Goal: Entertainment & Leisure: Consume media (video, audio)

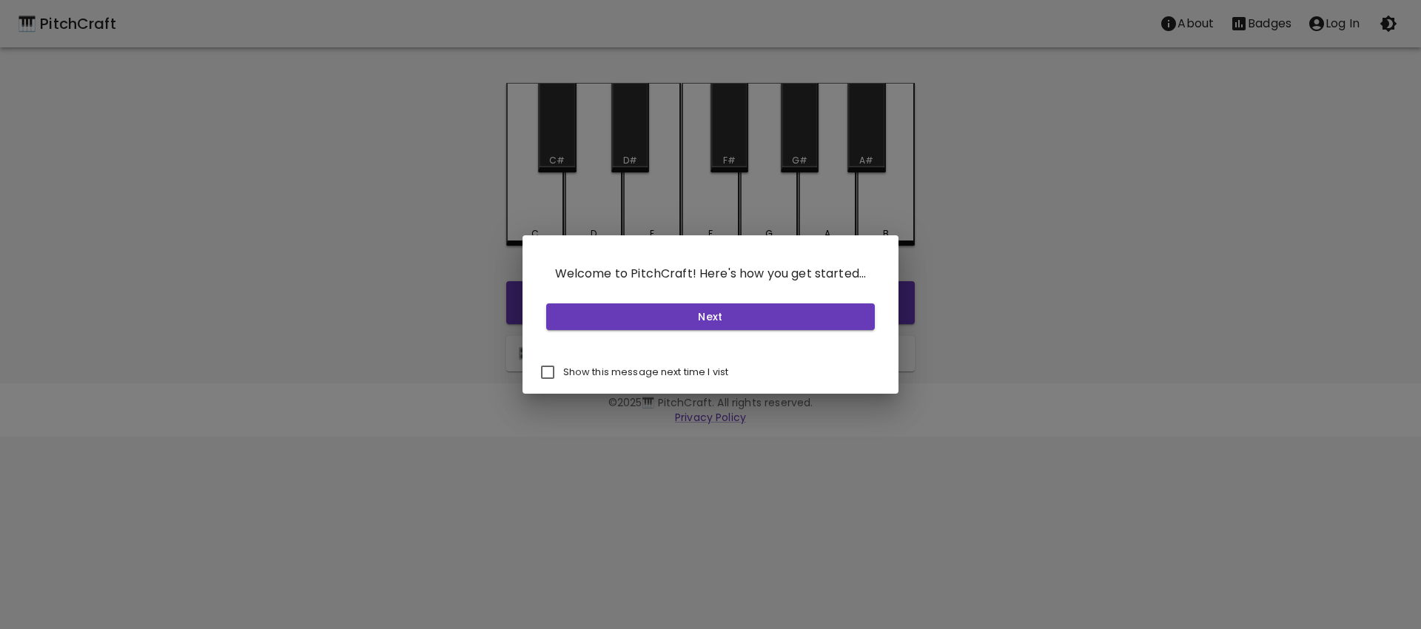
click at [651, 367] on p "Show this message next time I vist" at bounding box center [646, 372] width 166 height 13
click at [563, 367] on input "Show this message next time I vist" at bounding box center [547, 372] width 31 height 31
click at [651, 367] on p "Show this message next time I vist" at bounding box center [646, 372] width 166 height 13
click at [563, 367] on input "Show this message next time I vist" at bounding box center [547, 372] width 31 height 31
checkbox input "false"
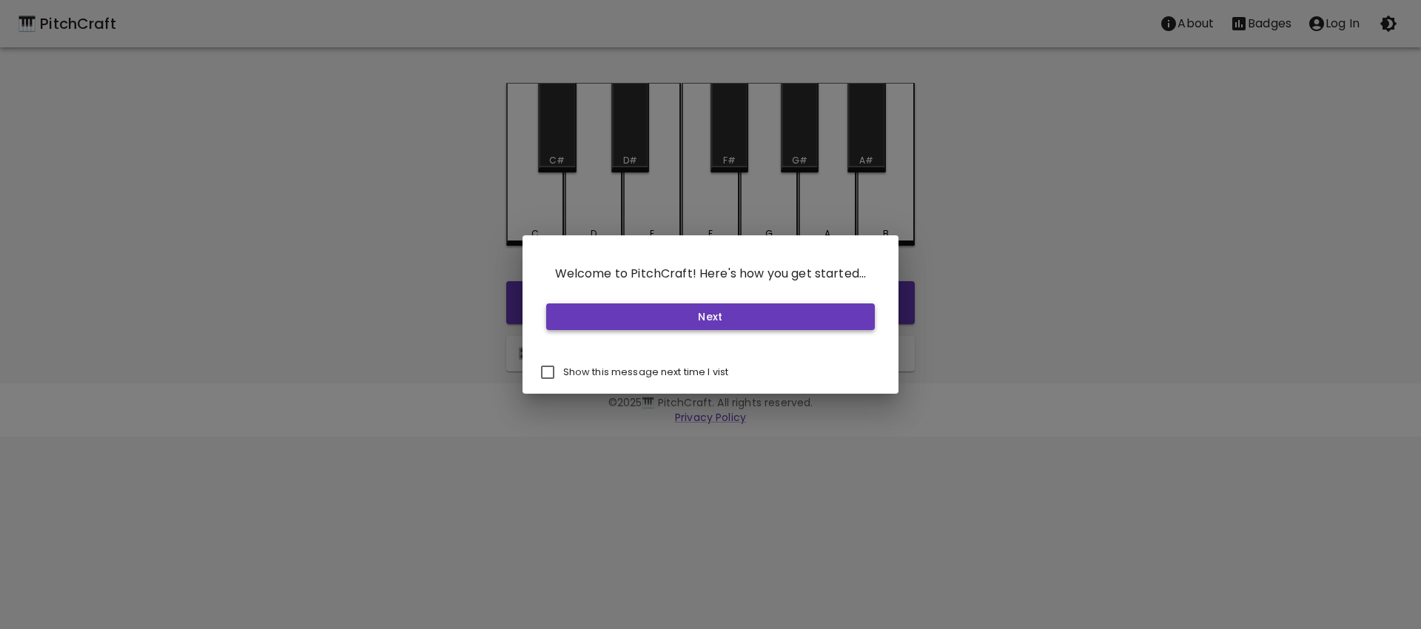
click at [664, 320] on button "Next" at bounding box center [710, 316] width 329 height 27
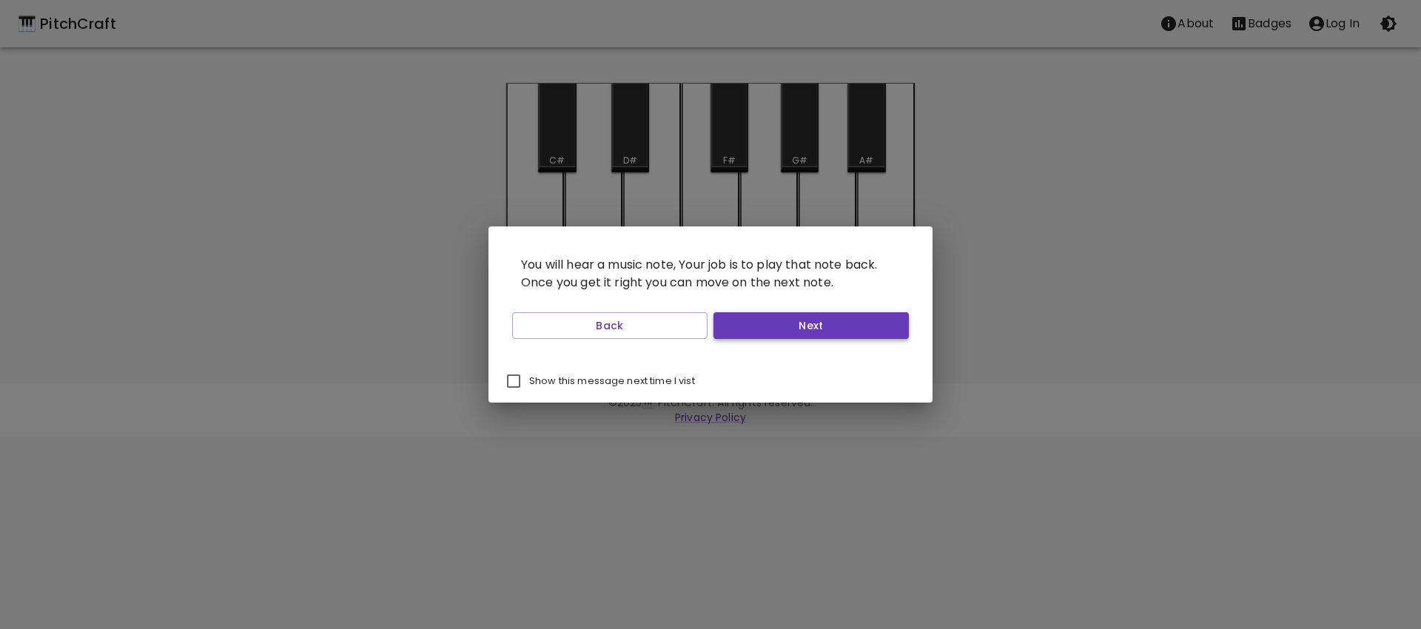
click at [788, 321] on button "Next" at bounding box center [810, 325] width 195 height 27
click at [789, 321] on button "Start Playing" at bounding box center [810, 325] width 195 height 27
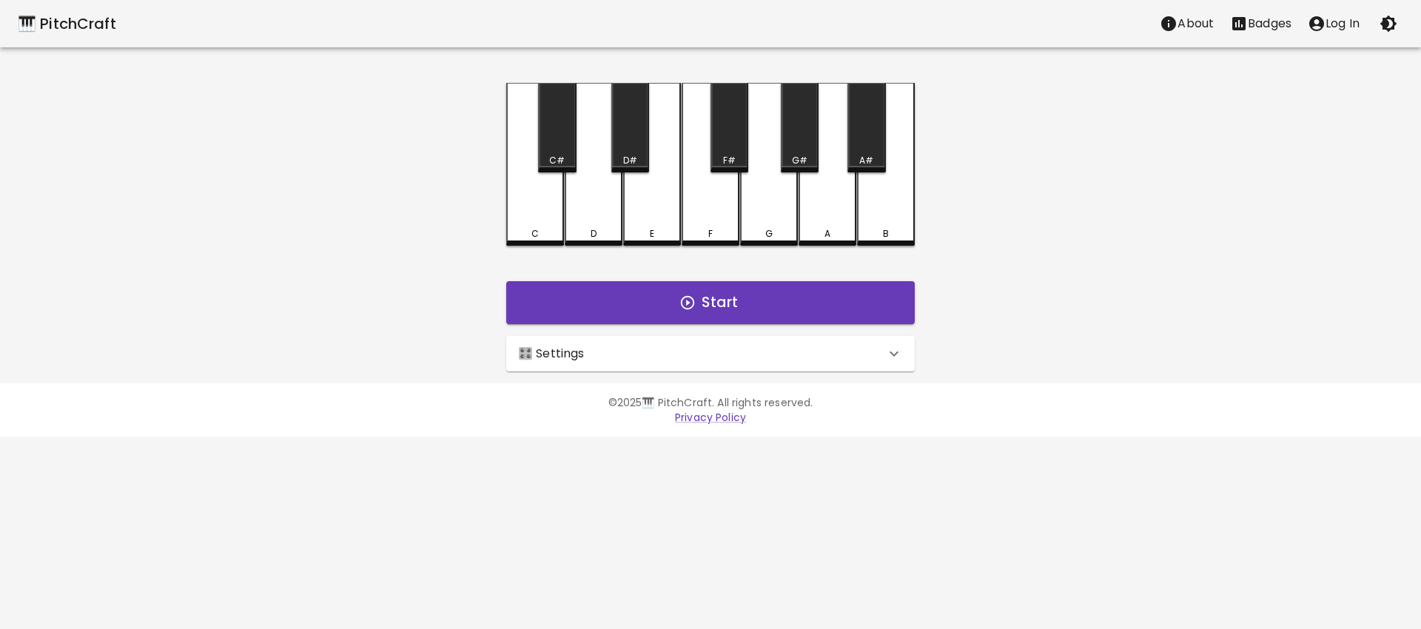
click at [764, 359] on div "🎛️ Settings" at bounding box center [701, 354] width 367 height 18
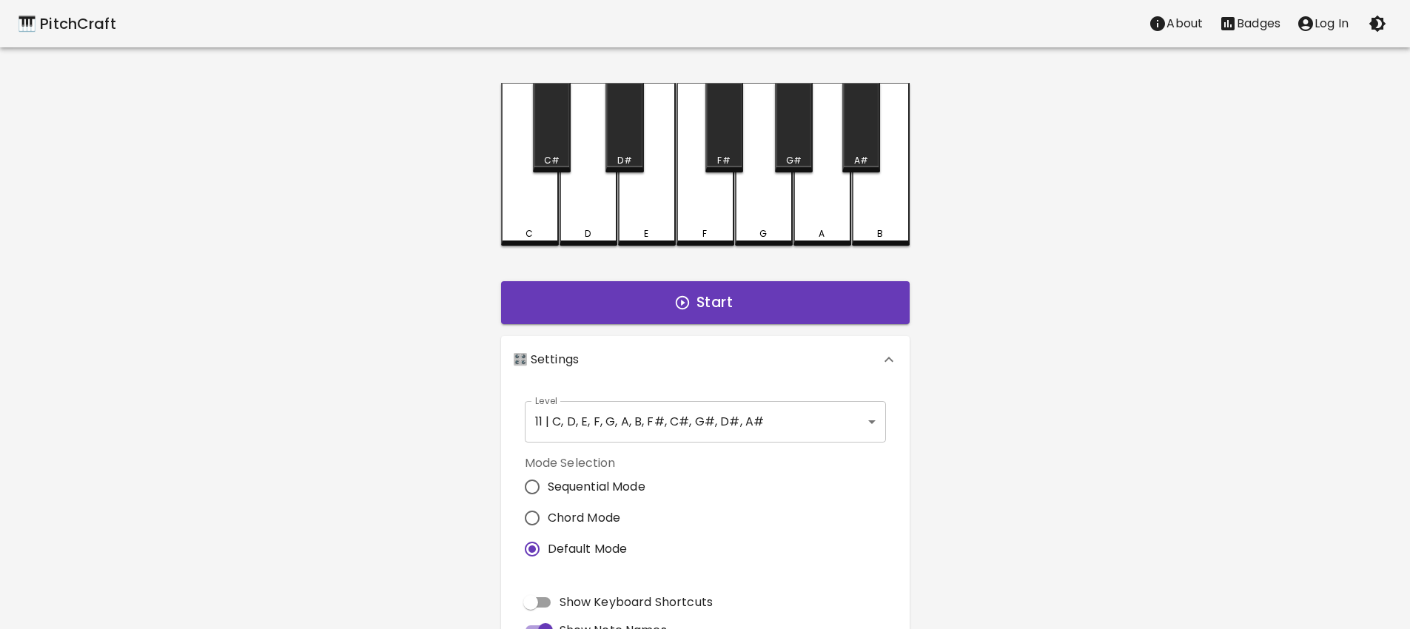
click at [696, 448] on div "Mode Selection Sequential Mode Chord Mode Default Mode" at bounding box center [705, 509] width 373 height 122
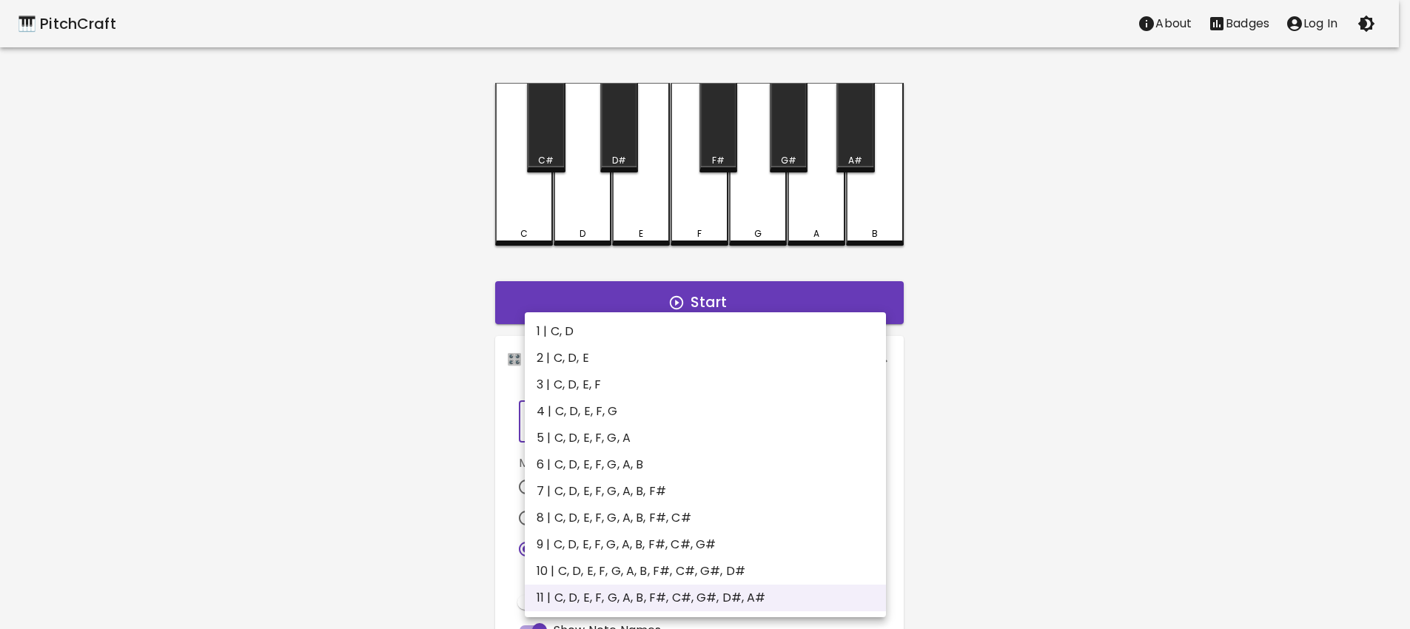
click at [699, 420] on body "🎹 PitchCraft About Badges Log In C C# D D# E F F# G G# A A# B Start 🎛️ Settings…" at bounding box center [705, 448] width 1410 height 896
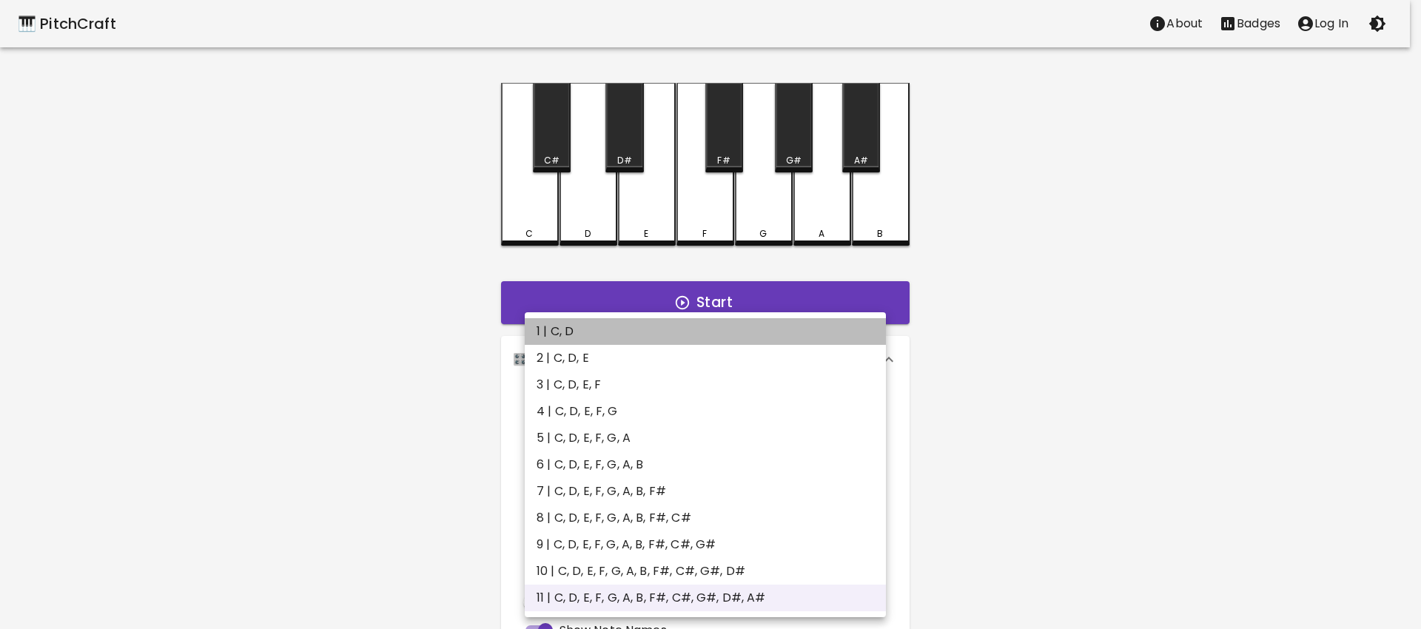
click at [683, 336] on li "1 | C, D" at bounding box center [705, 331] width 361 height 27
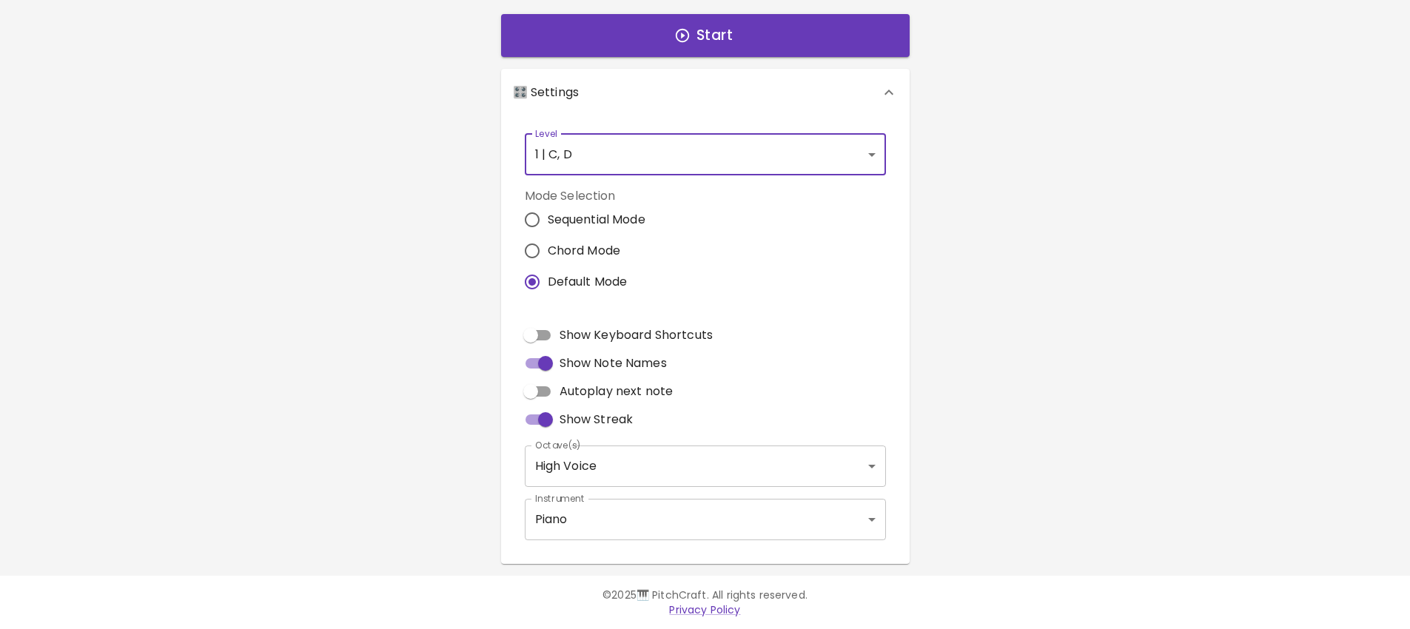
scroll to position [35, 0]
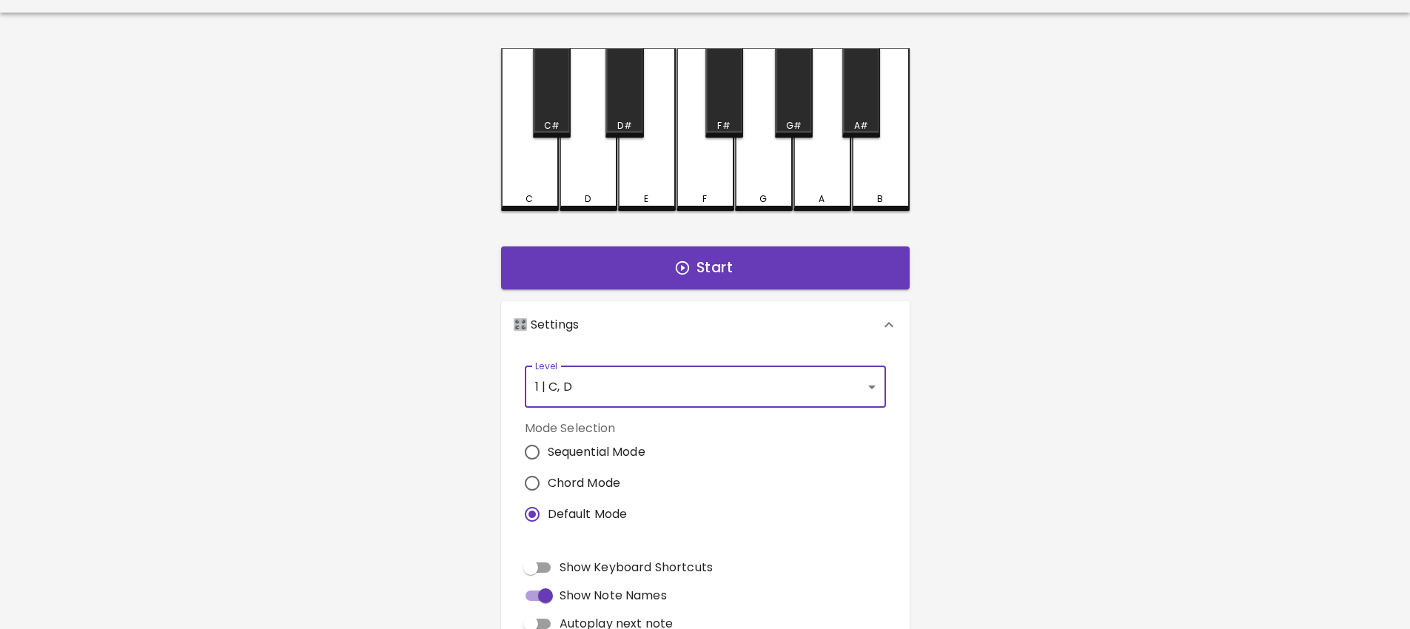
click at [656, 387] on body "🎹 PitchCraft About Badges Log In C C# D D# E F F# G G# A A# B Start 🎛️ Settings…" at bounding box center [705, 413] width 1410 height 896
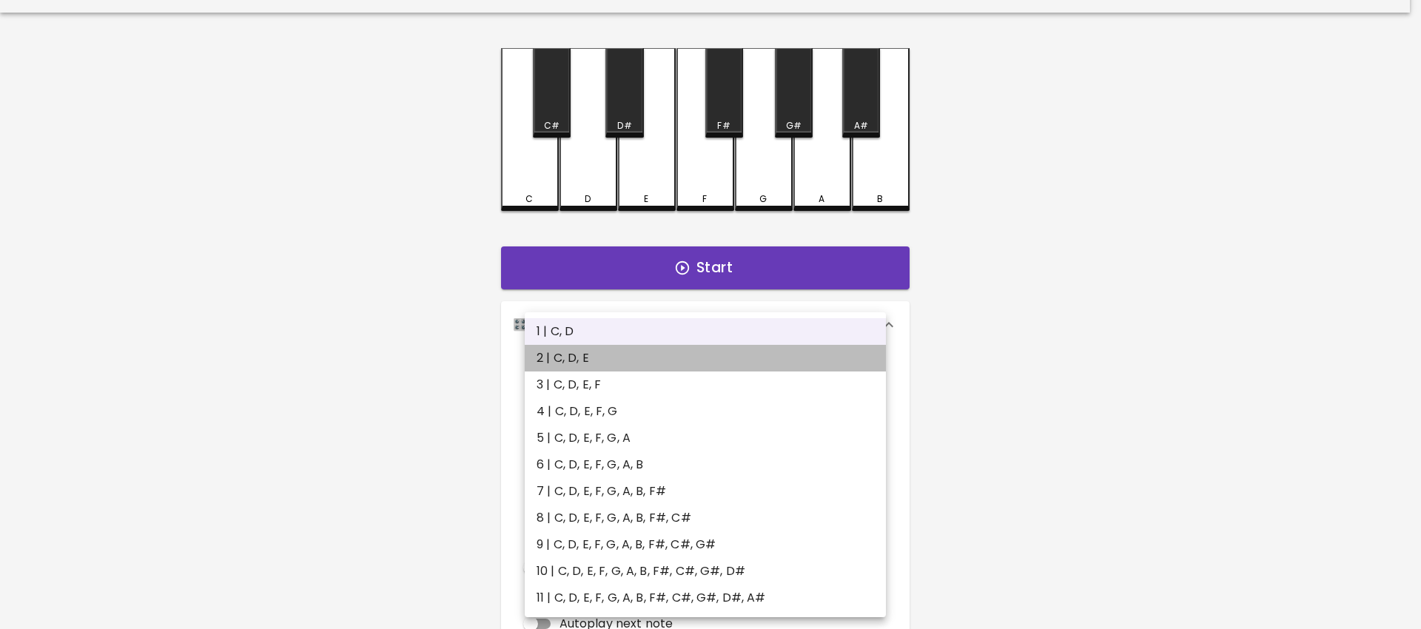
click at [662, 354] on li "2 | C, D, E" at bounding box center [705, 358] width 361 height 27
type input "3"
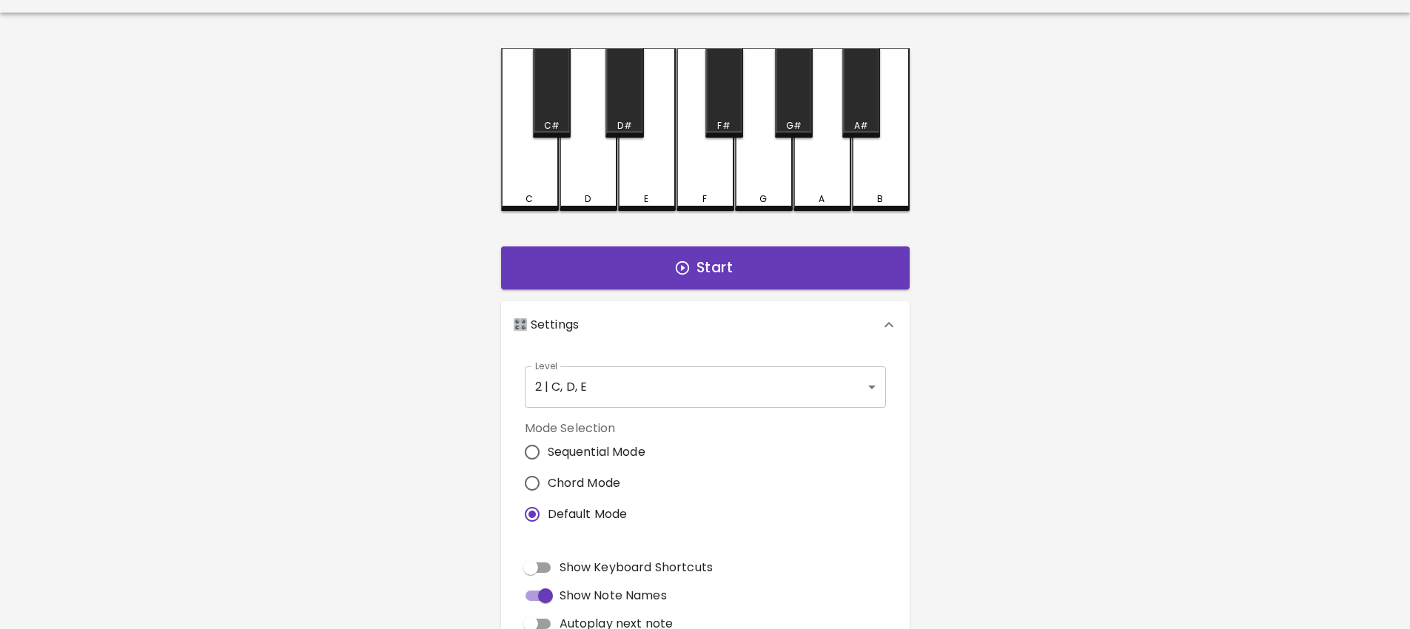
click at [484, 166] on div "C C# D D# E F F# G G# A A# B Start 🎛️ Settings Level 2 | C, D, E 3 Level Mode S…" at bounding box center [705, 422] width 444 height 748
click at [508, 169] on div "C" at bounding box center [530, 129] width 58 height 163
click at [588, 185] on div "D" at bounding box center [588, 128] width 58 height 160
click at [637, 184] on div "E" at bounding box center [647, 128] width 58 height 160
click at [545, 186] on div "C" at bounding box center [530, 129] width 58 height 163
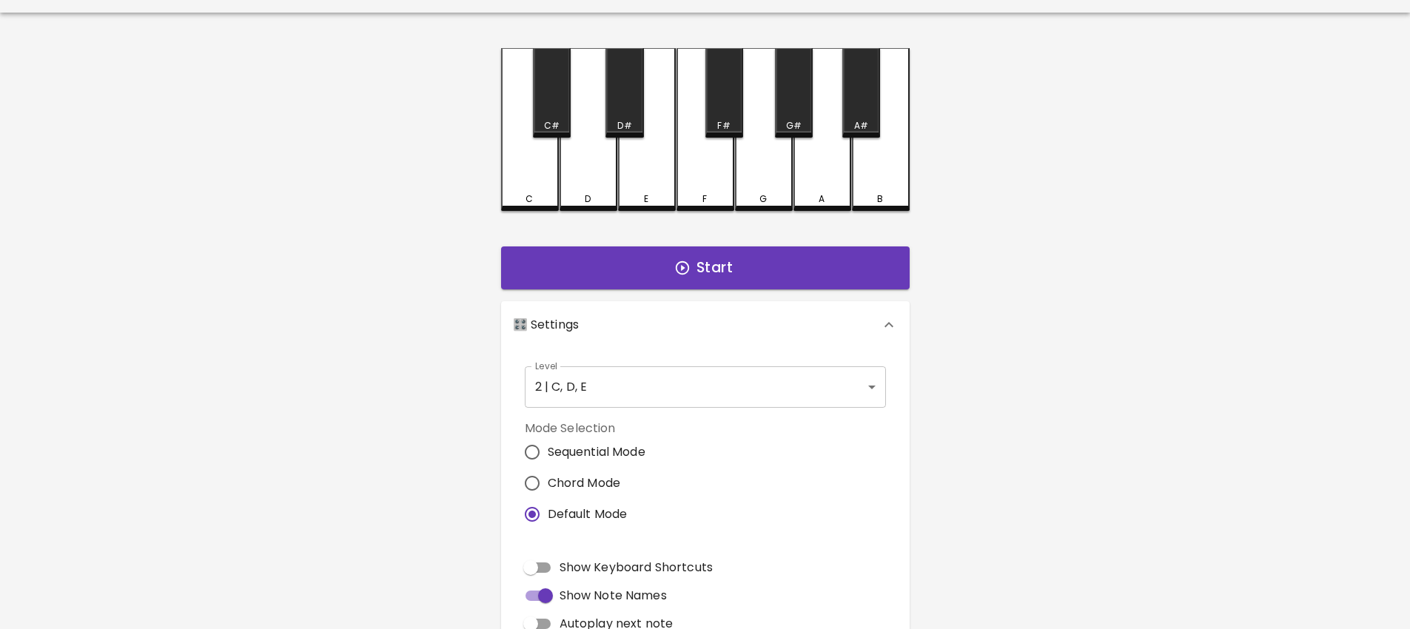
click at [588, 186] on div "D" at bounding box center [588, 129] width 58 height 163
click at [639, 184] on div "E" at bounding box center [647, 129] width 58 height 163
drag, startPoint x: 533, startPoint y: 182, endPoint x: 544, endPoint y: 184, distance: 11.3
click at [533, 183] on div "C" at bounding box center [530, 129] width 58 height 163
click at [584, 184] on div "D" at bounding box center [588, 129] width 58 height 163
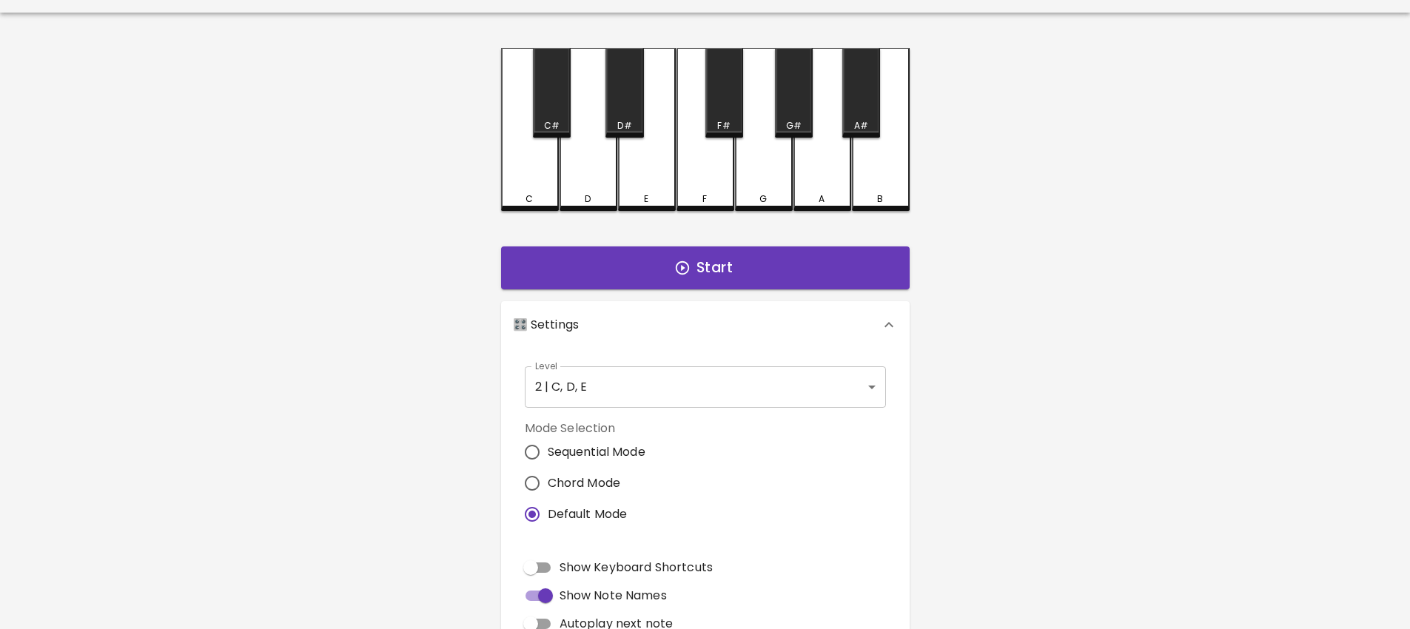
click at [642, 191] on div "E" at bounding box center [647, 129] width 58 height 163
click at [524, 184] on div "C" at bounding box center [530, 129] width 58 height 163
click at [524, 184] on div "C" at bounding box center [530, 128] width 58 height 160
click at [524, 184] on div "C" at bounding box center [530, 129] width 58 height 163
click at [589, 189] on div "D" at bounding box center [588, 129] width 58 height 163
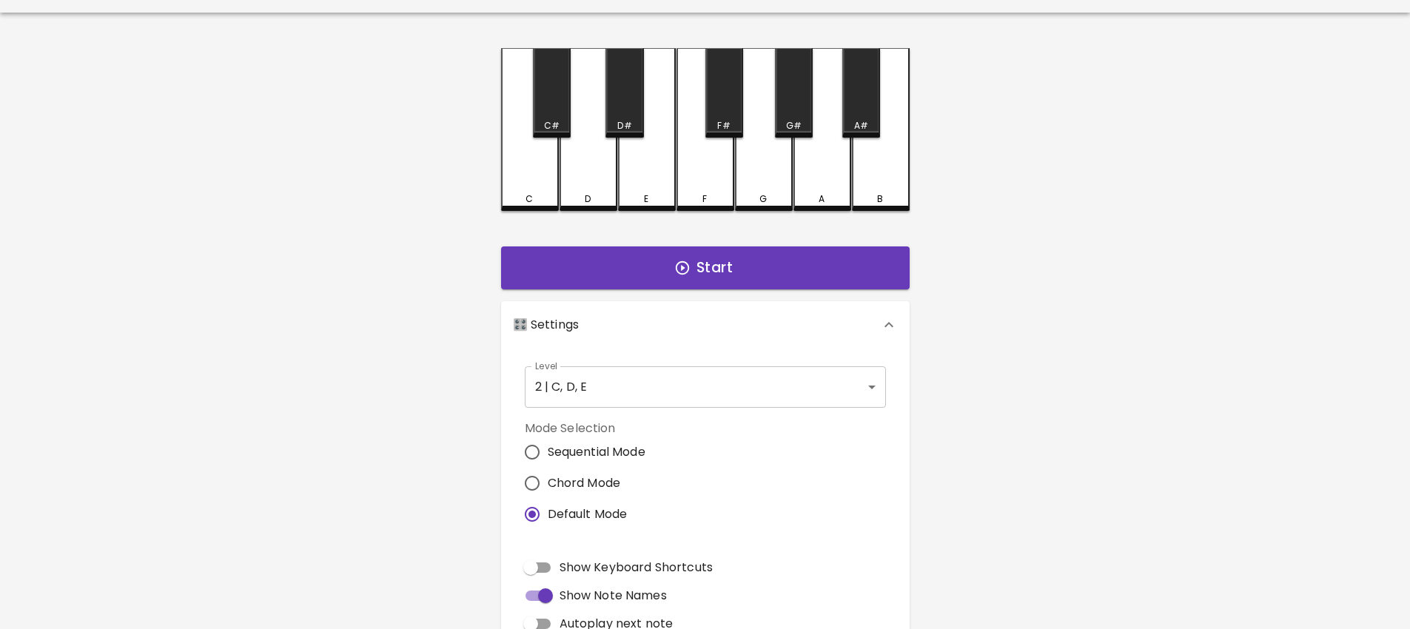
click at [589, 189] on div "D" at bounding box center [588, 129] width 58 height 163
click at [638, 189] on div "E" at bounding box center [647, 129] width 58 height 163
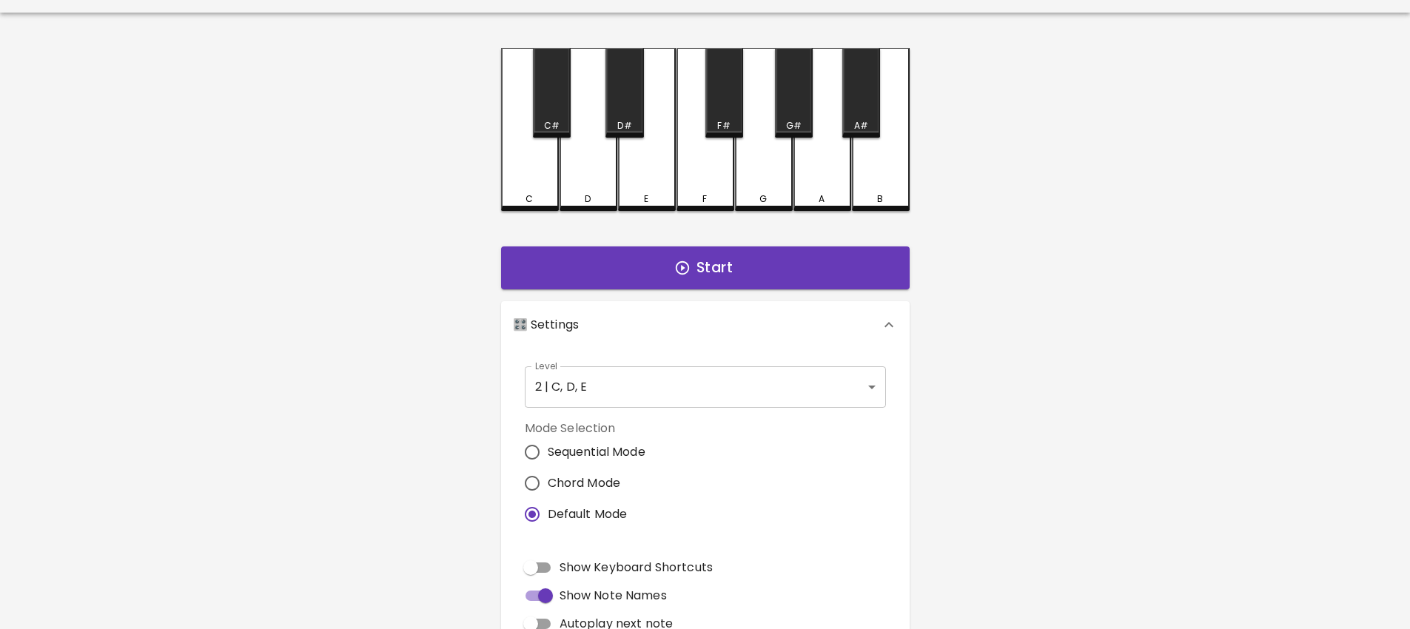
click at [519, 181] on div "C" at bounding box center [530, 129] width 58 height 163
click at [488, 179] on div "C C# D D# E F F# G G# A A# B Start 🎛️ Settings Level 2 | C, D, E 3 Level Mode S…" at bounding box center [705, 422] width 444 height 748
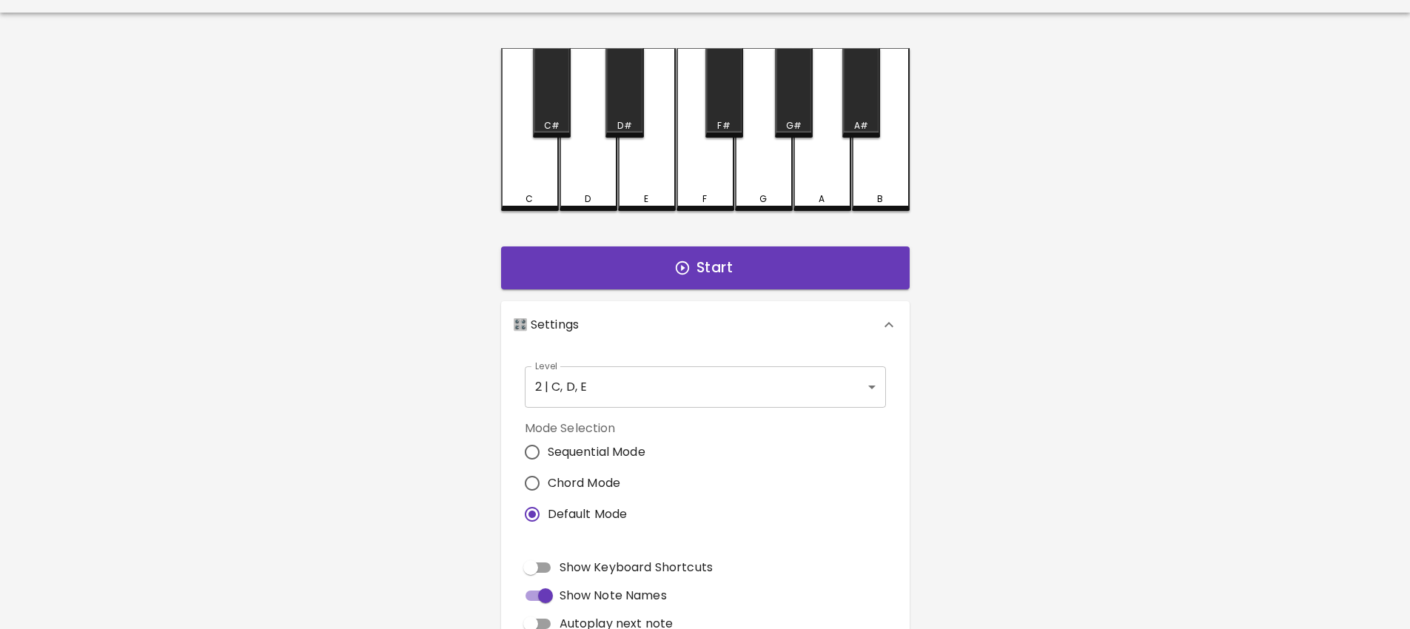
click at [503, 180] on div "C" at bounding box center [530, 129] width 58 height 163
click at [633, 182] on div "E" at bounding box center [647, 129] width 58 height 163
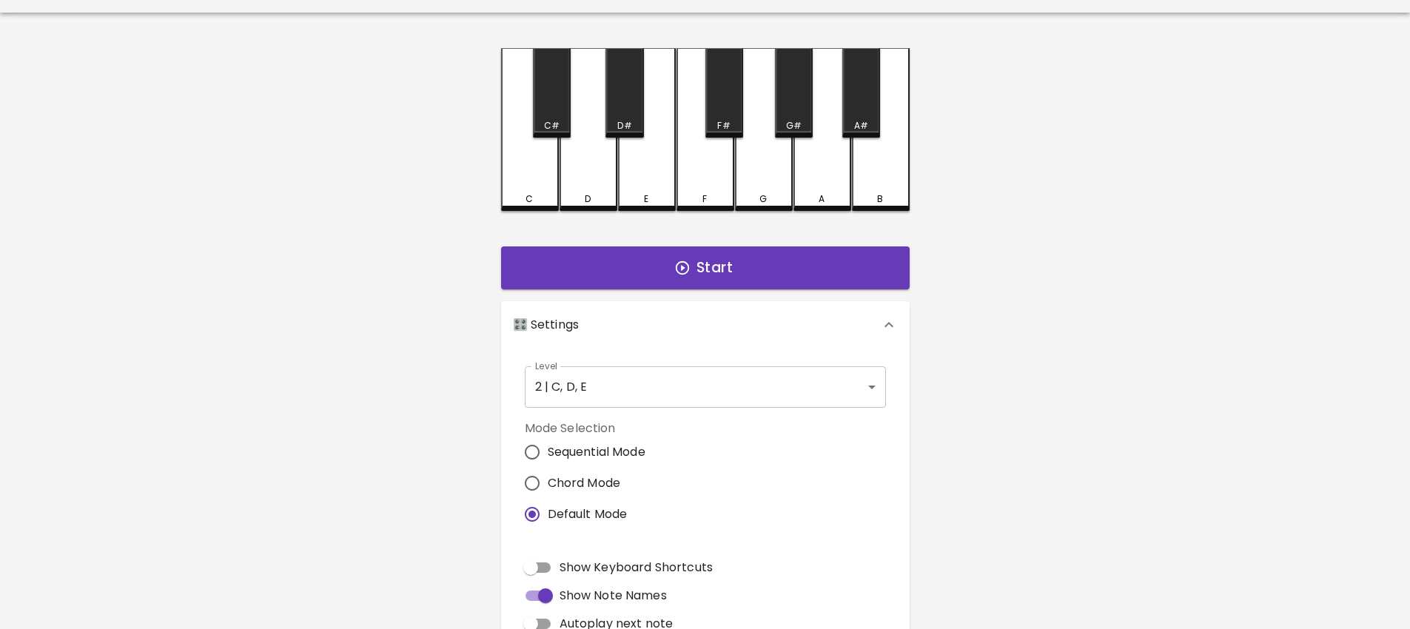
click at [633, 182] on div "E" at bounding box center [647, 129] width 58 height 163
click at [583, 177] on div "D" at bounding box center [588, 129] width 58 height 163
click at [582, 177] on div "D" at bounding box center [588, 129] width 58 height 163
click at [596, 283] on button "Start" at bounding box center [705, 267] width 409 height 43
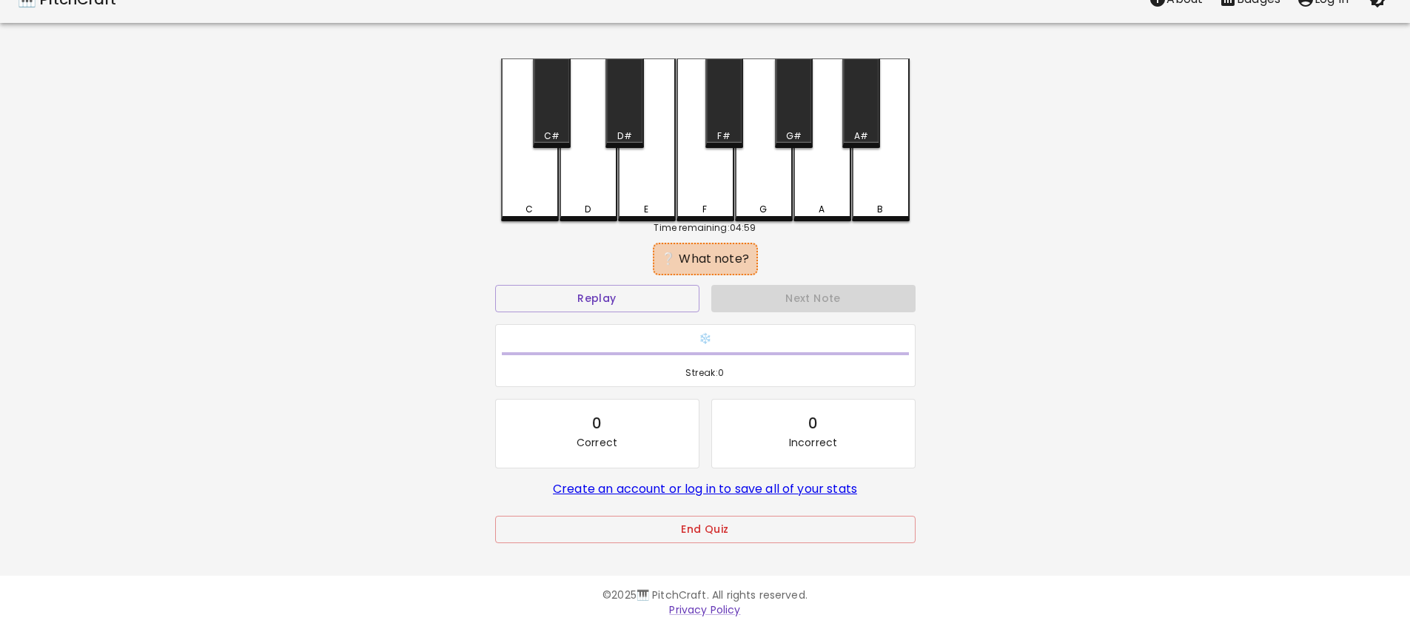
scroll to position [24, 0]
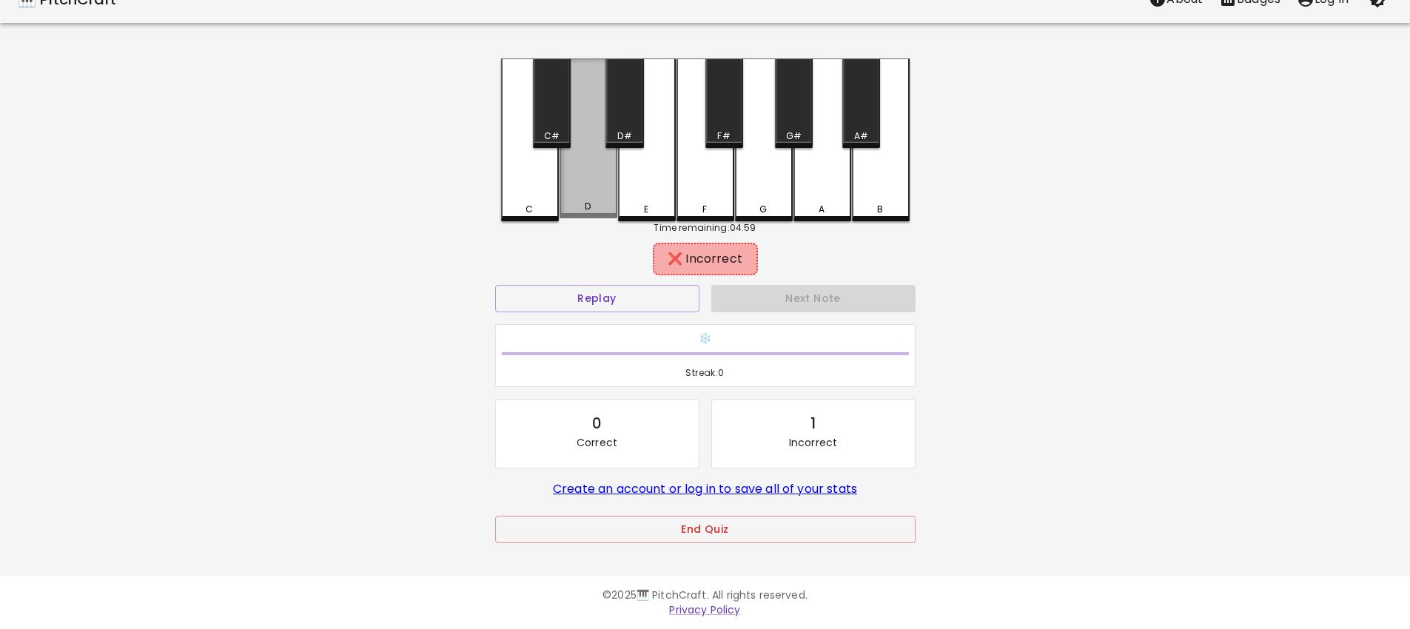
click at [599, 195] on div "D" at bounding box center [588, 138] width 58 height 160
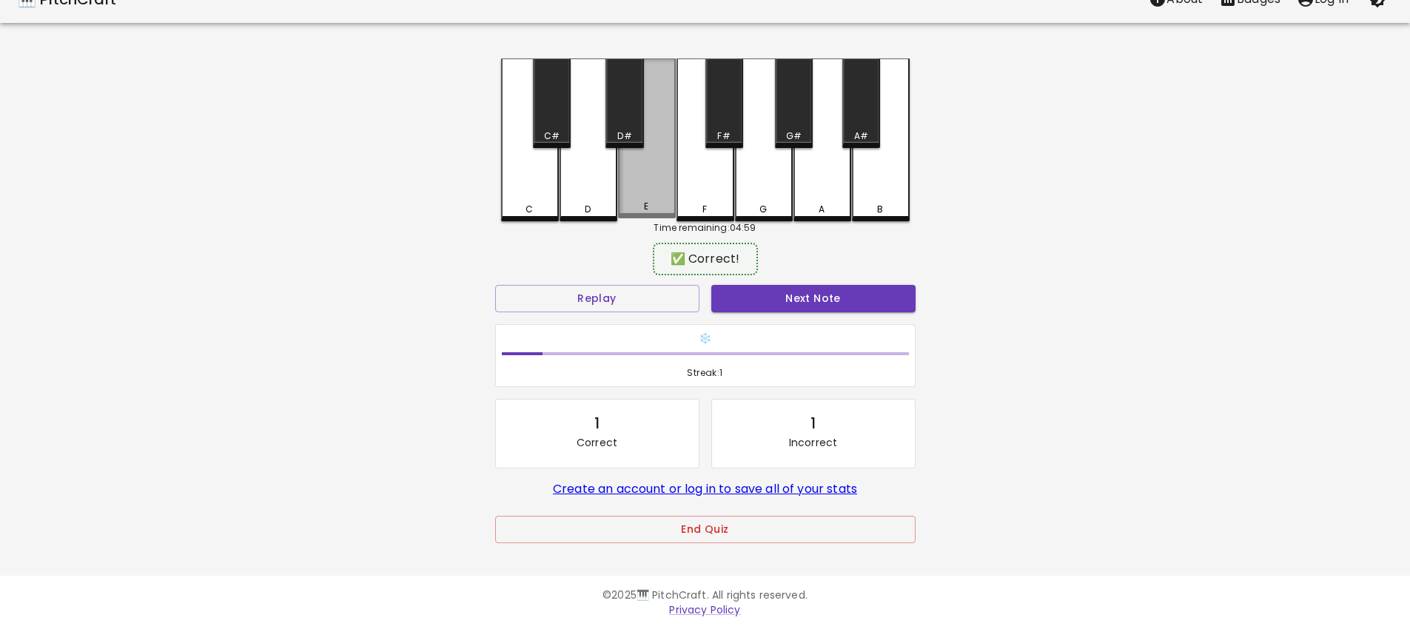
click at [621, 195] on div "E" at bounding box center [647, 138] width 58 height 160
click at [736, 299] on button "Next Note" at bounding box center [813, 298] width 204 height 27
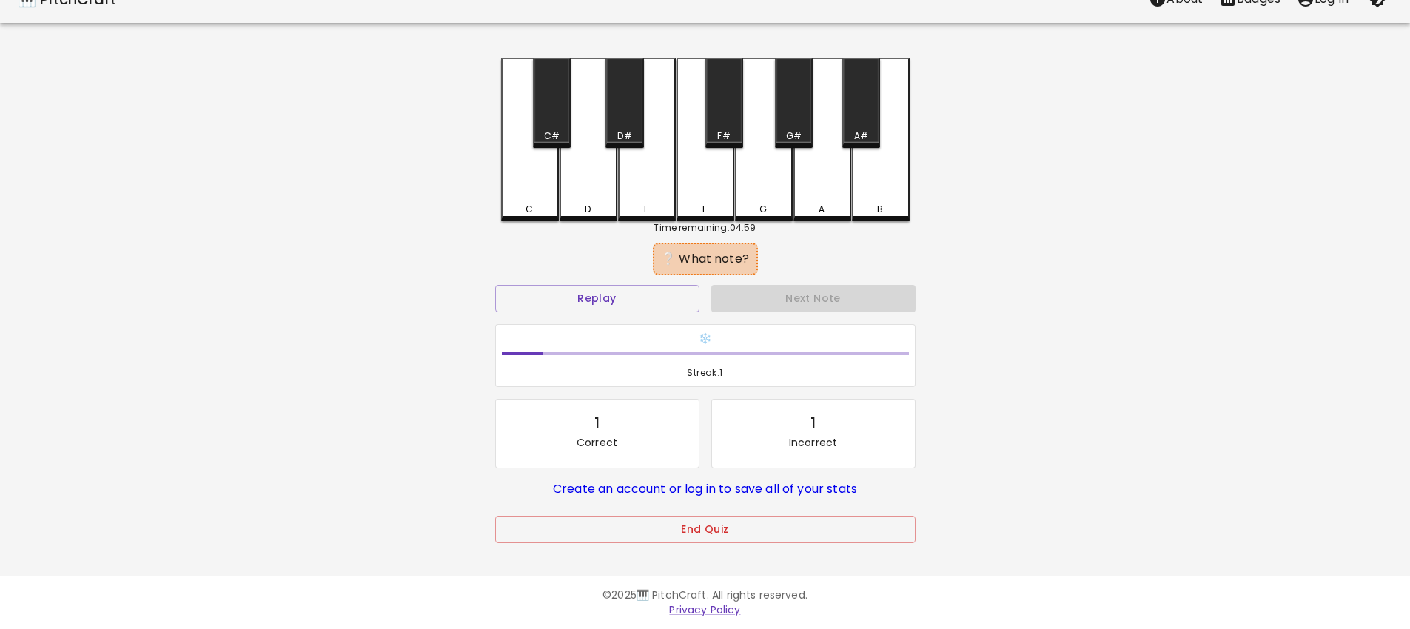
click at [638, 177] on div "E" at bounding box center [647, 139] width 58 height 163
click at [596, 293] on button "Replay" at bounding box center [597, 298] width 204 height 27
click at [540, 175] on div "C" at bounding box center [530, 139] width 58 height 163
click at [594, 179] on div "D" at bounding box center [588, 139] width 58 height 163
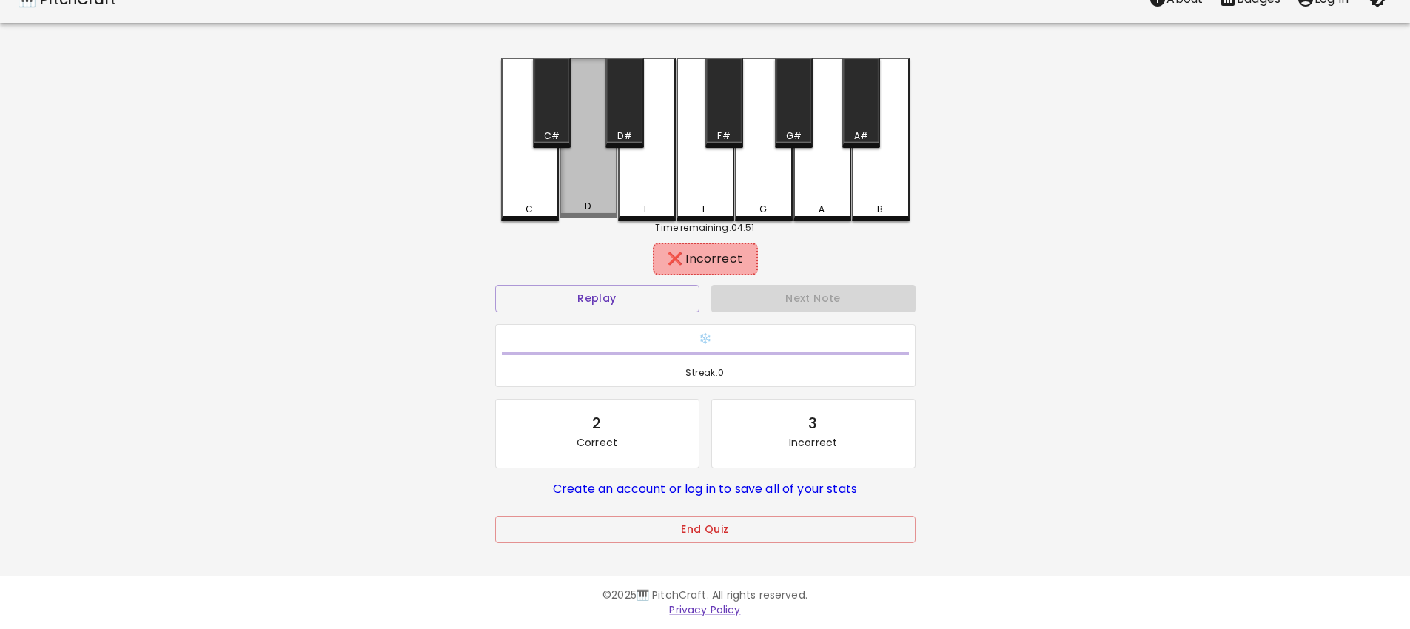
click at [594, 179] on div "D" at bounding box center [588, 138] width 58 height 160
click at [603, 302] on button "Replay" at bounding box center [597, 298] width 204 height 27
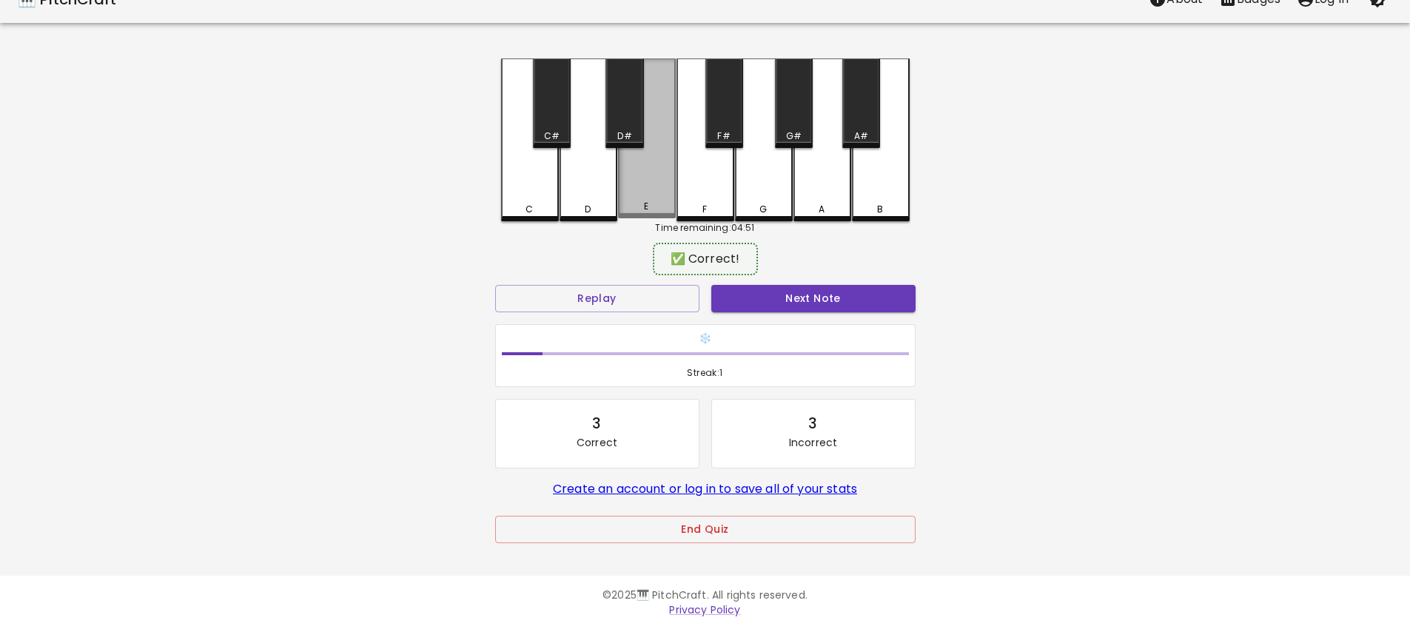
click at [639, 199] on div "E" at bounding box center [647, 138] width 58 height 160
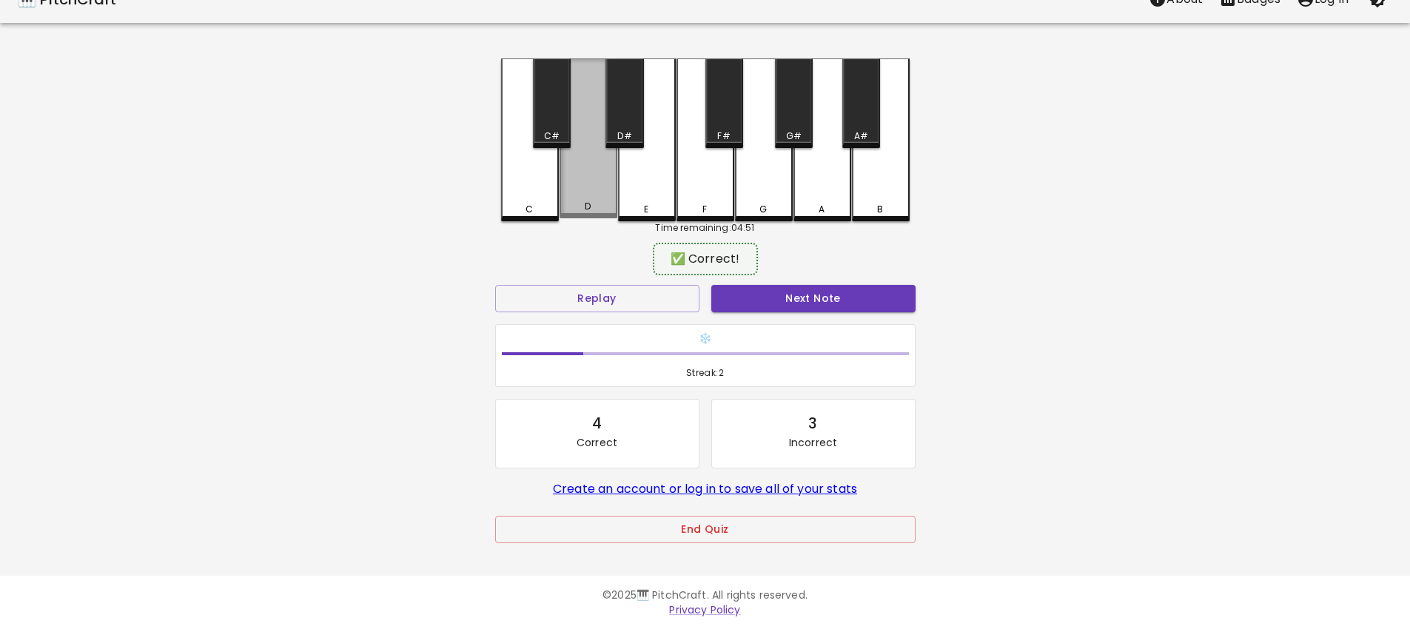
click at [589, 197] on div "D" at bounding box center [588, 138] width 58 height 160
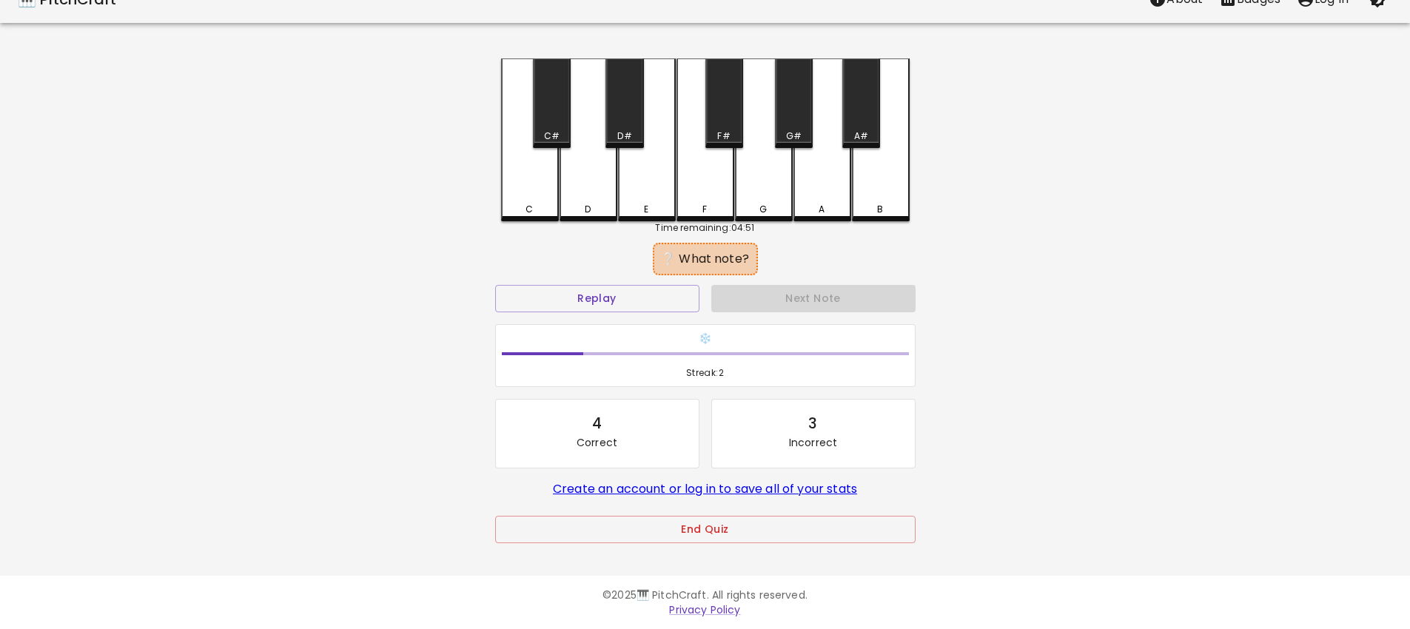
click at [629, 189] on div "E" at bounding box center [647, 139] width 58 height 163
click at [561, 198] on div "D" at bounding box center [588, 139] width 58 height 163
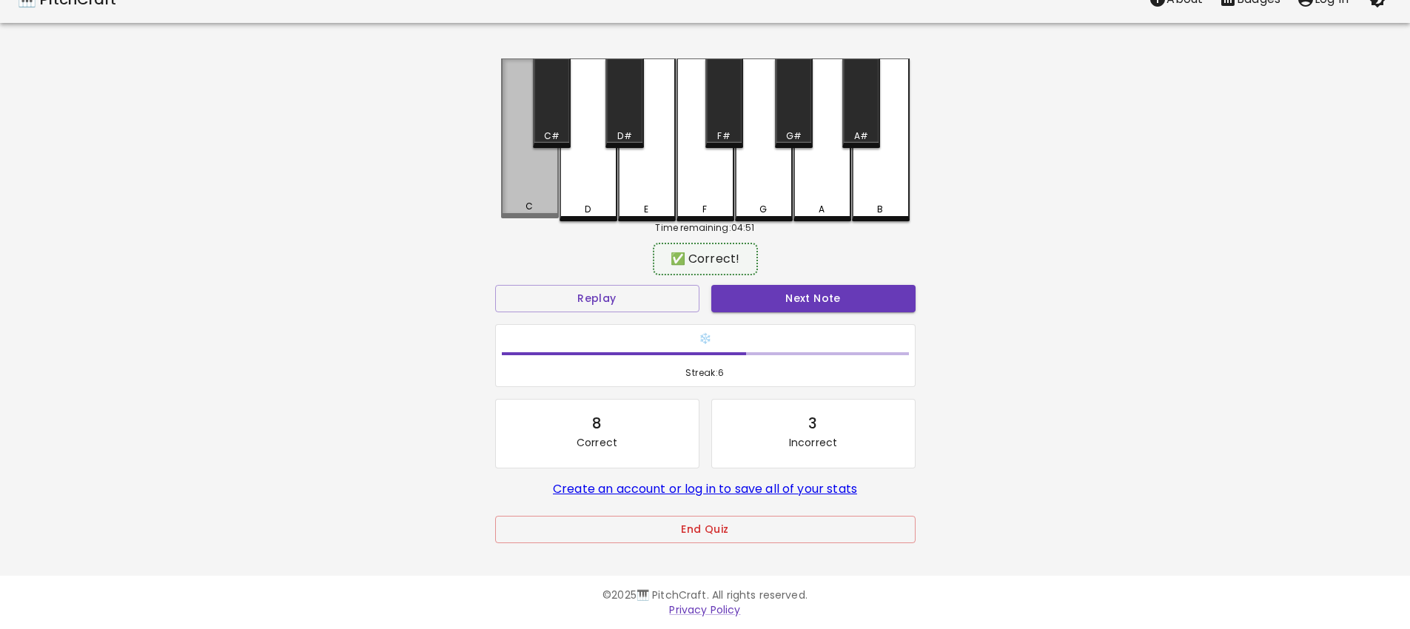
click at [541, 193] on div "C" at bounding box center [530, 138] width 58 height 160
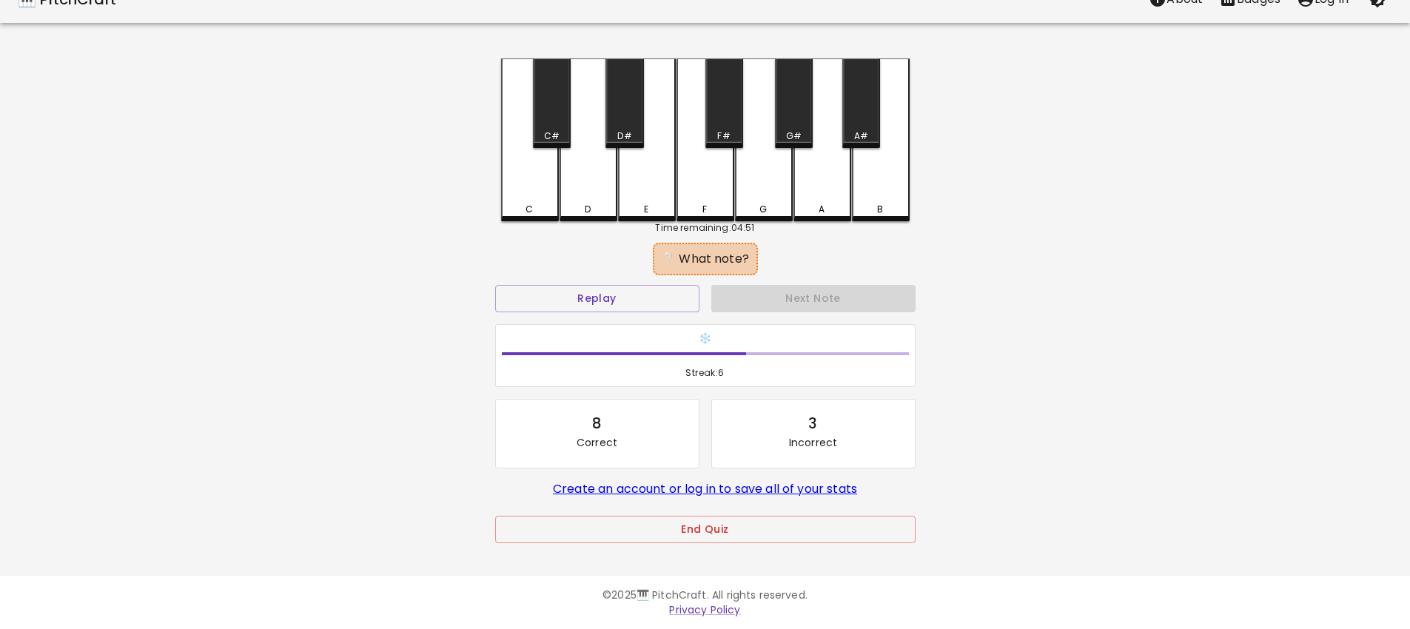
click at [572, 195] on div "D" at bounding box center [588, 139] width 58 height 163
click at [631, 195] on div "E" at bounding box center [647, 139] width 58 height 163
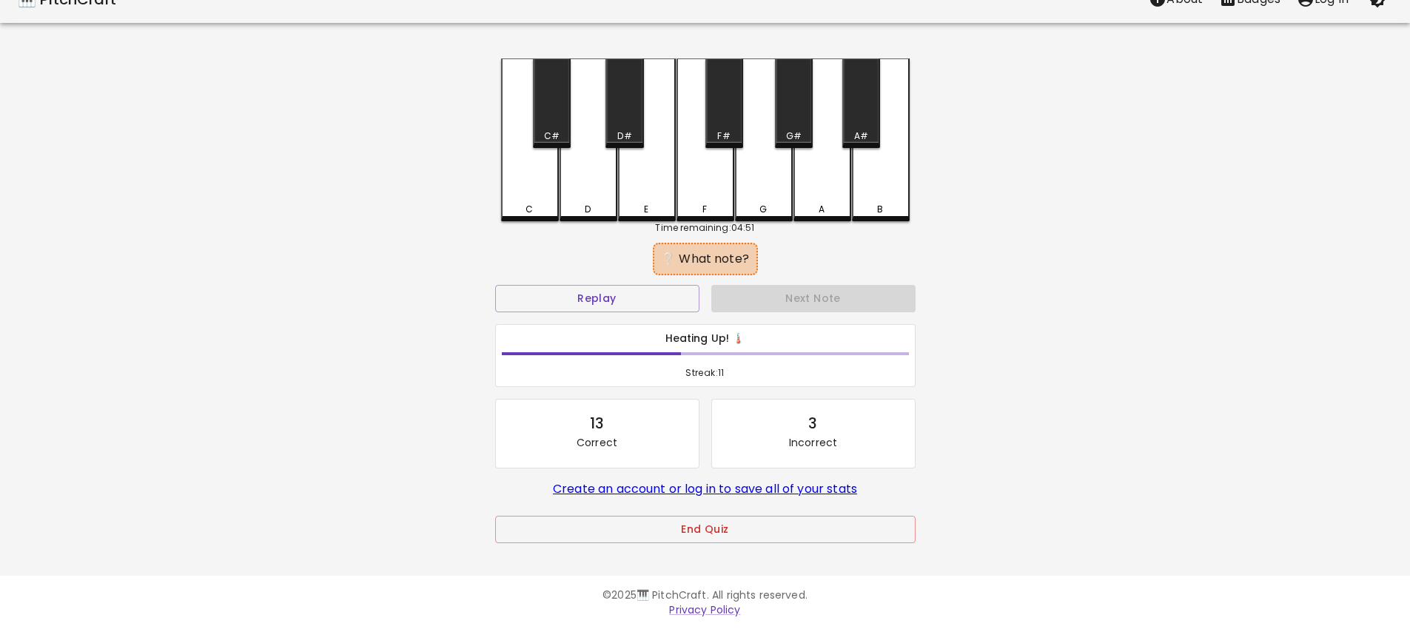
click at [590, 194] on div "D" at bounding box center [588, 139] width 58 height 163
click at [521, 193] on div "C" at bounding box center [530, 139] width 58 height 163
click at [561, 195] on div "D" at bounding box center [588, 139] width 58 height 163
click at [567, 318] on div "❄️ Streak: 2" at bounding box center [705, 355] width 432 height 75
click at [568, 312] on div "Replay" at bounding box center [597, 298] width 216 height 39
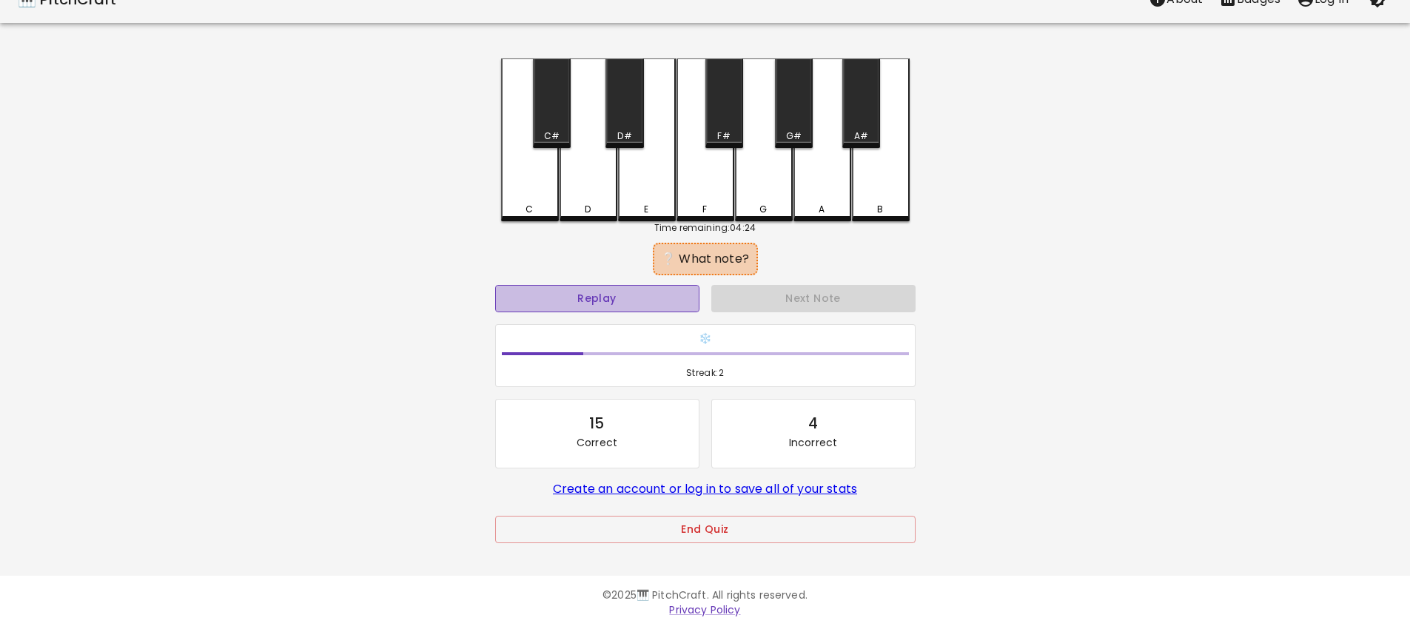
click at [566, 300] on button "Replay" at bounding box center [597, 298] width 204 height 27
click at [582, 195] on div "D" at bounding box center [588, 139] width 58 height 163
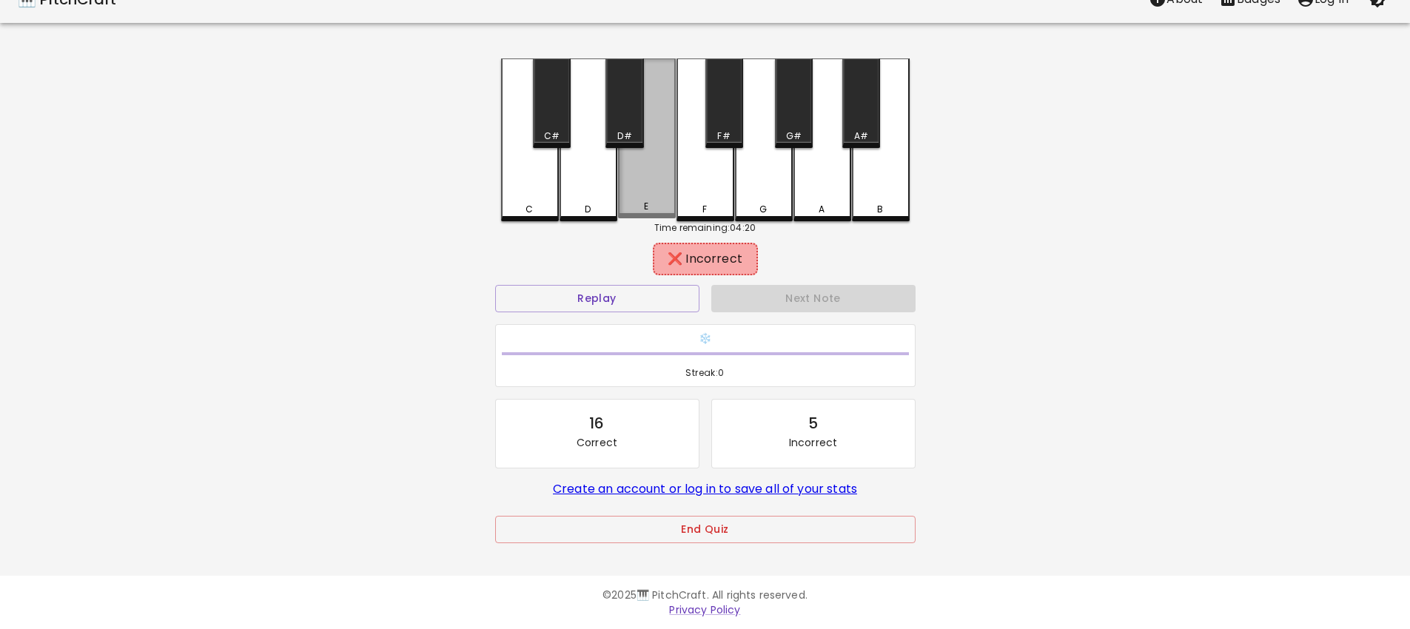
click at [634, 195] on div "E" at bounding box center [647, 138] width 58 height 160
click at [605, 298] on button "Replay" at bounding box center [597, 298] width 204 height 27
click at [540, 212] on div "C" at bounding box center [529, 209] width 55 height 13
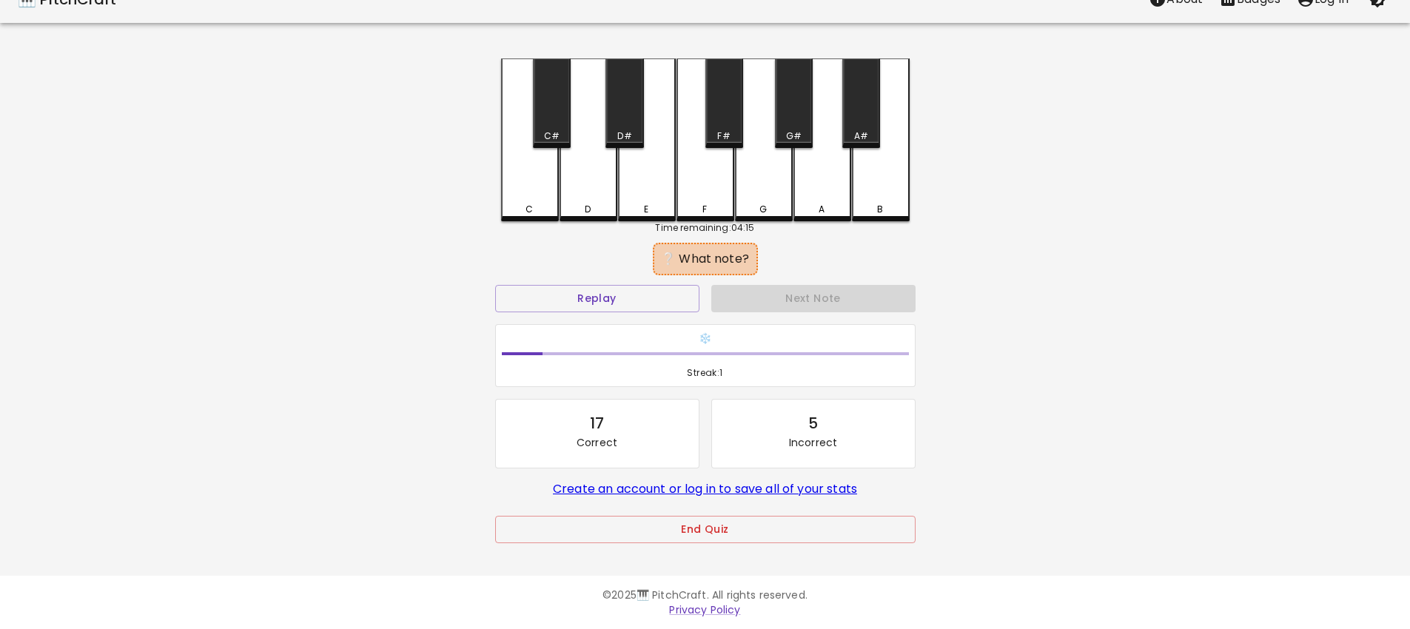
click at [587, 206] on div "D" at bounding box center [588, 209] width 6 height 13
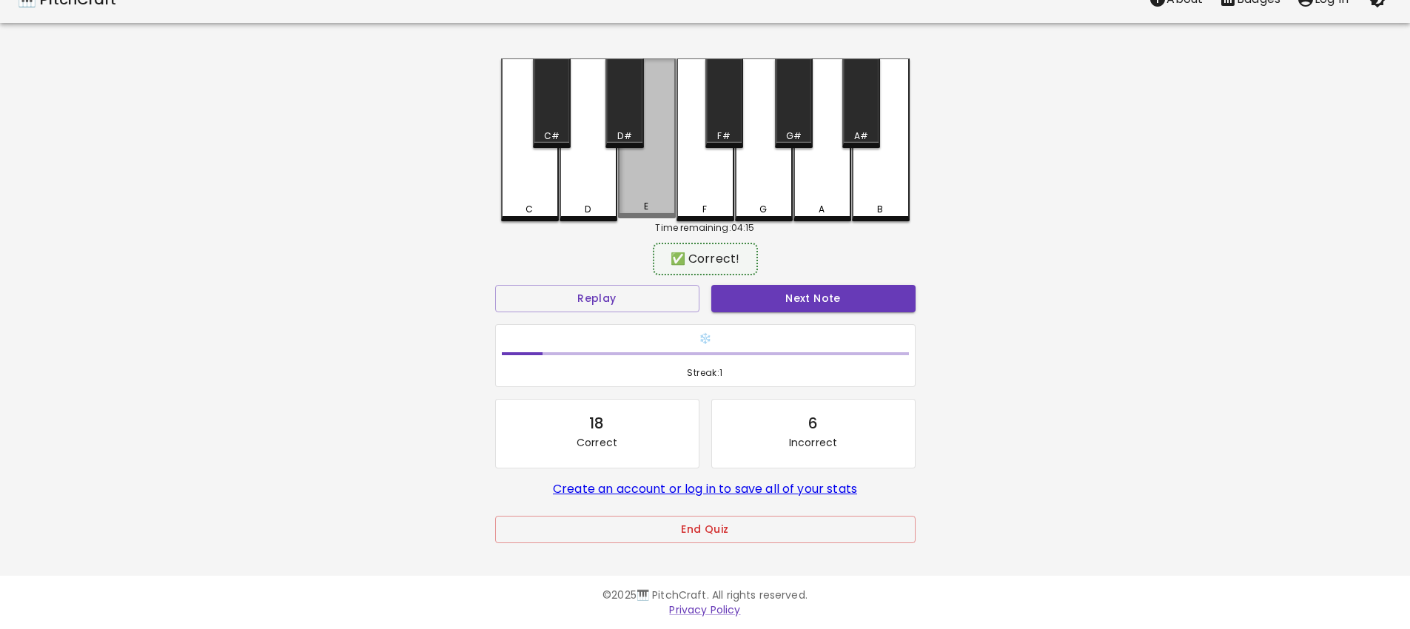
click at [644, 178] on div "E" at bounding box center [647, 138] width 58 height 160
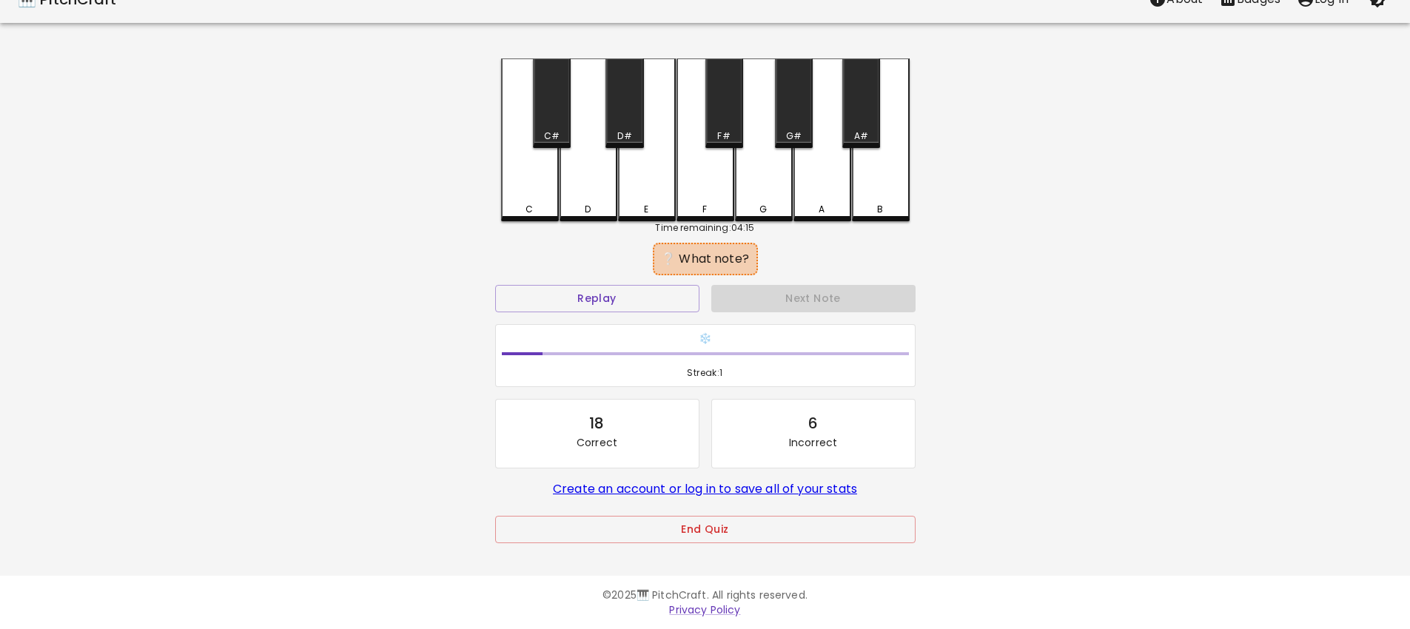
click at [642, 207] on div "E" at bounding box center [646, 209] width 55 height 13
click at [588, 198] on div "D" at bounding box center [588, 139] width 58 height 163
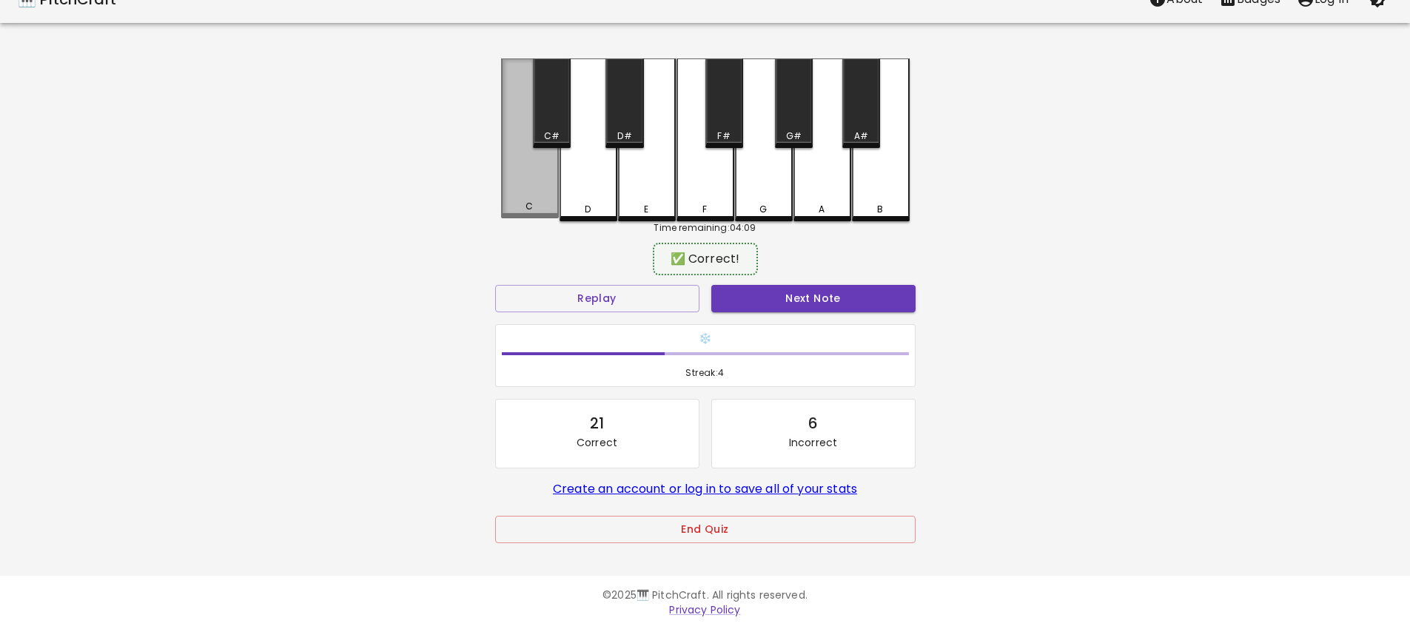
click at [540, 193] on div "C" at bounding box center [530, 138] width 58 height 160
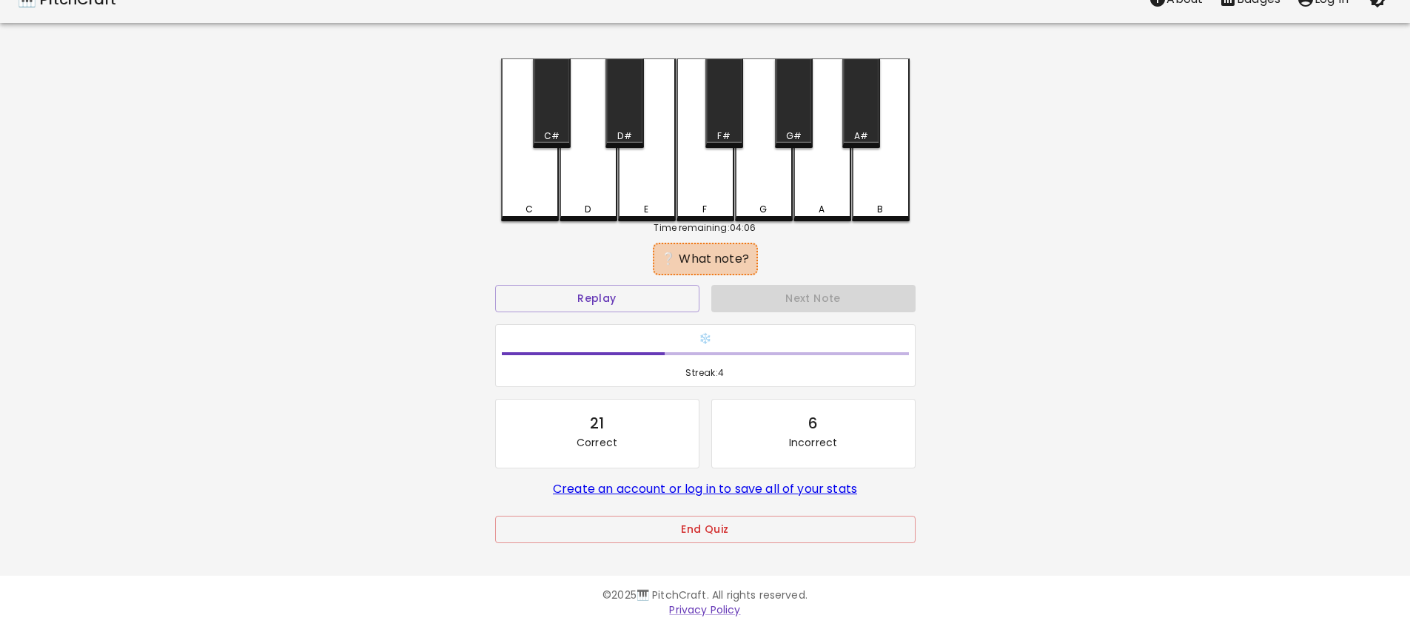
click at [631, 188] on div "E" at bounding box center [647, 139] width 58 height 163
click at [602, 187] on div "D" at bounding box center [588, 139] width 58 height 163
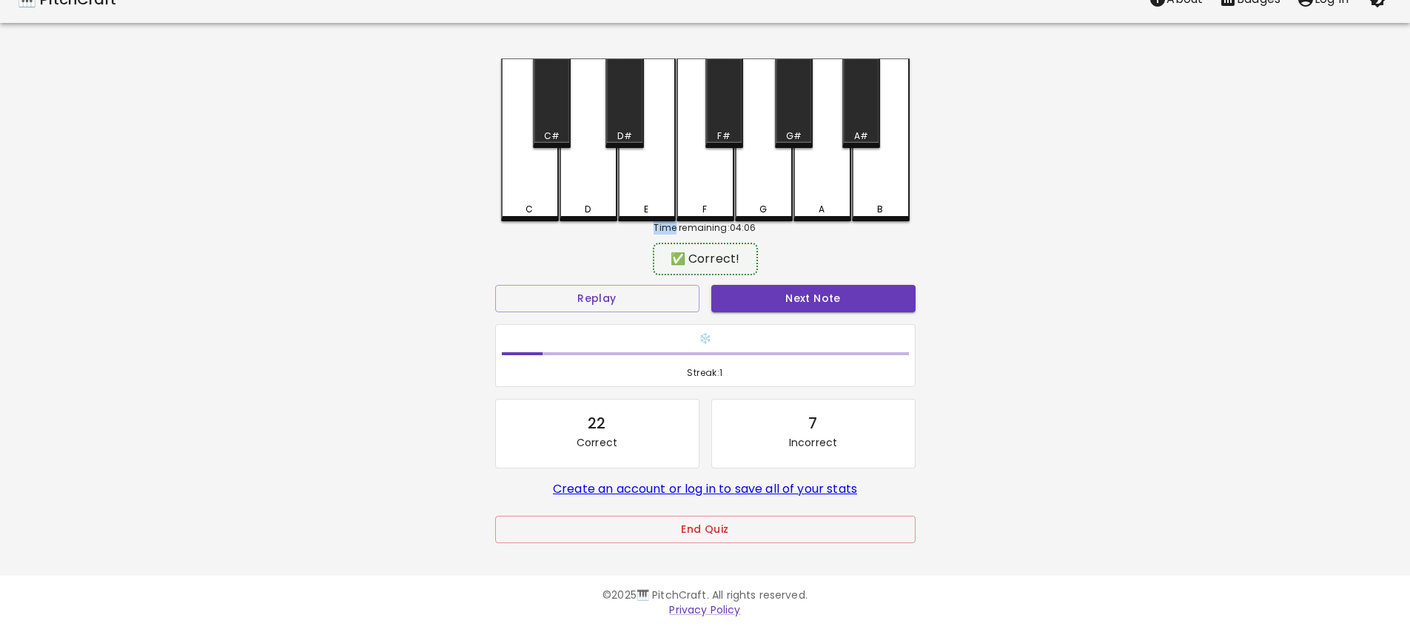
click at [602, 187] on div "D" at bounding box center [588, 139] width 58 height 163
click at [534, 191] on div "C" at bounding box center [530, 138] width 58 height 160
click at [534, 192] on div "C" at bounding box center [530, 139] width 58 height 163
click at [599, 195] on div "D" at bounding box center [588, 139] width 58 height 163
click at [666, 186] on div "E" at bounding box center [647, 139] width 58 height 163
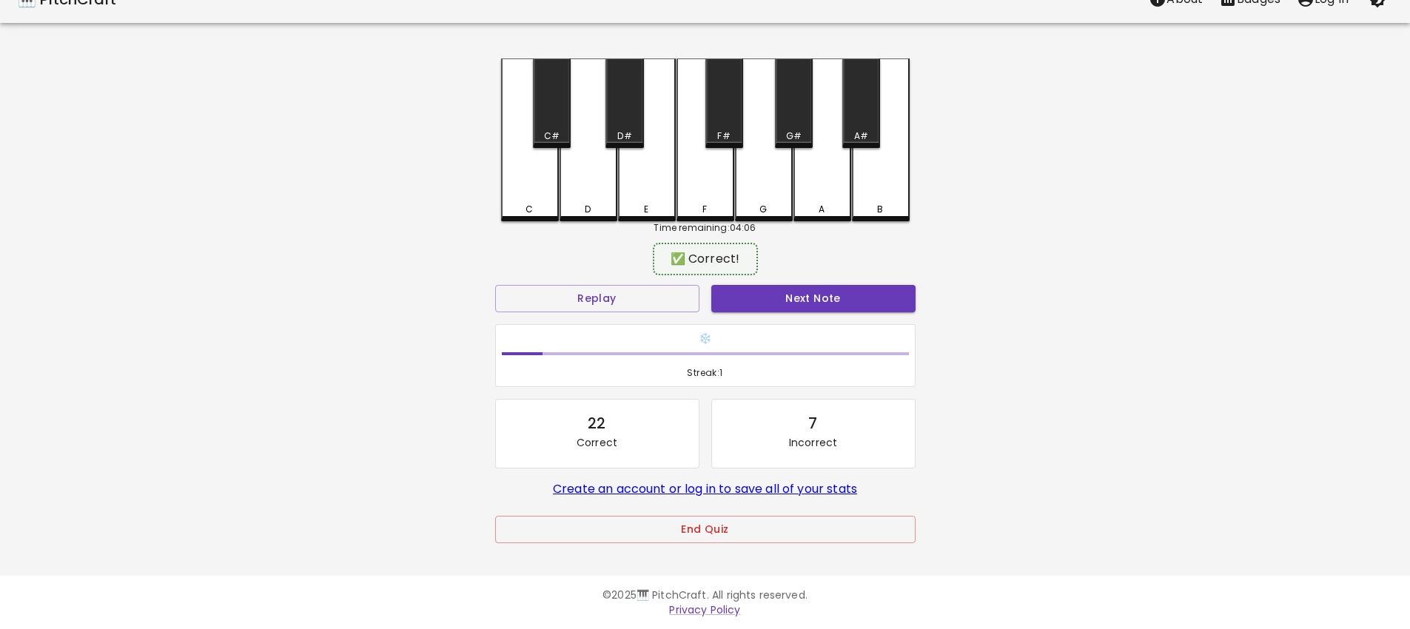
scroll to position [0, 0]
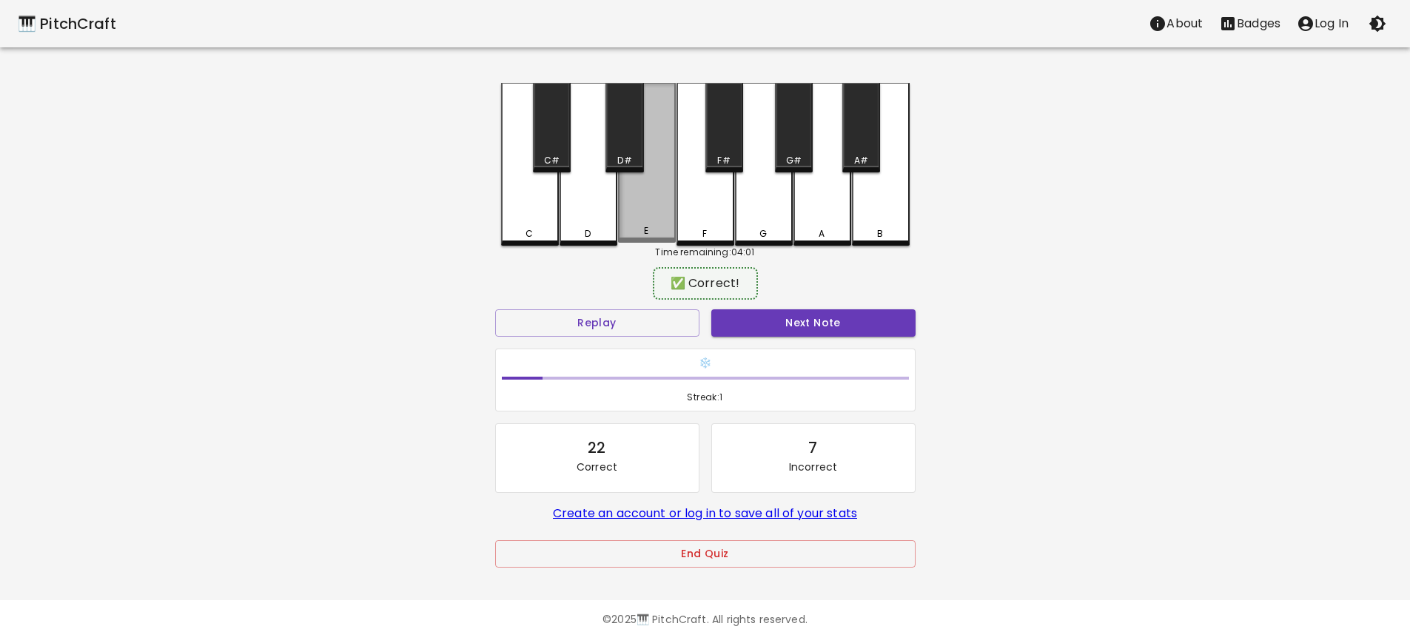
click at [650, 194] on div "E" at bounding box center [647, 163] width 58 height 160
drag, startPoint x: 587, startPoint y: 206, endPoint x: 575, endPoint y: 204, distance: 12.0
click at [587, 205] on div "D" at bounding box center [588, 164] width 58 height 163
click at [504, 201] on div "C" at bounding box center [530, 164] width 58 height 163
click at [582, 184] on div "D" at bounding box center [588, 164] width 58 height 163
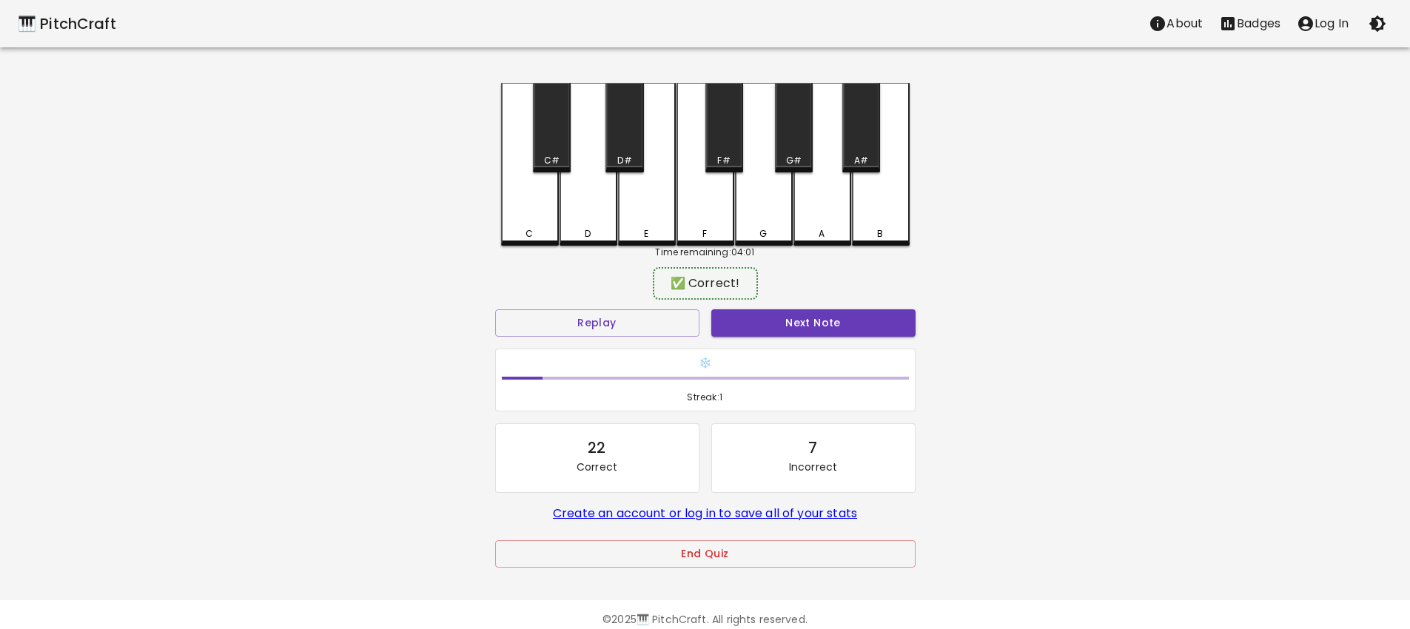
click at [619, 184] on div "E" at bounding box center [647, 164] width 58 height 163
click at [679, 186] on div "F" at bounding box center [705, 164] width 58 height 163
drag, startPoint x: 698, startPoint y: 184, endPoint x: 709, endPoint y: 184, distance: 11.1
click at [703, 184] on div "F" at bounding box center [705, 164] width 58 height 163
drag, startPoint x: 735, startPoint y: 180, endPoint x: 817, endPoint y: 184, distance: 82.2
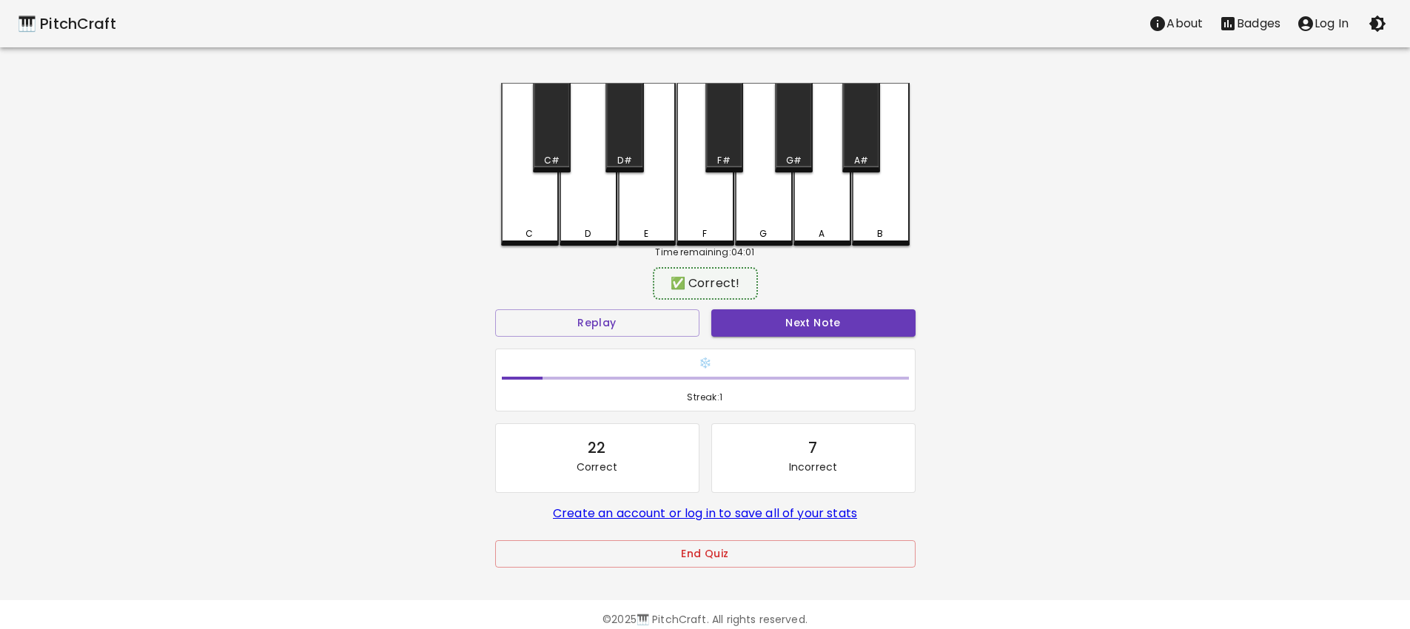
click at [813, 184] on div "C C# D D# E F F# G G# A A# B" at bounding box center [705, 164] width 409 height 163
click at [867, 204] on div "C C# D D# E F F# G G# A A# B" at bounding box center [705, 164] width 409 height 163
drag, startPoint x: 865, startPoint y: 209, endPoint x: 853, endPoint y: 218, distance: 14.4
click at [859, 216] on div "B" at bounding box center [881, 163] width 58 height 160
click at [841, 223] on div "A" at bounding box center [822, 164] width 58 height 163
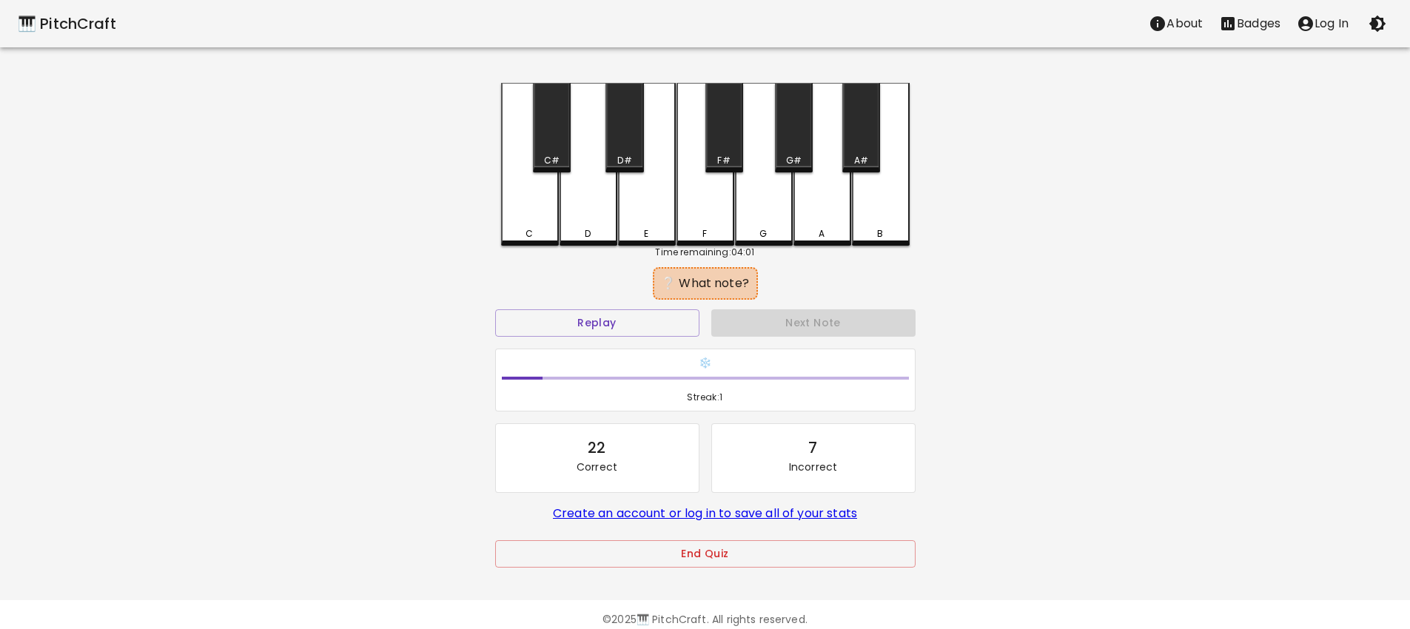
click at [621, 202] on div "E" at bounding box center [647, 164] width 58 height 163
click at [559, 212] on div "D" at bounding box center [588, 164] width 58 height 163
click at [593, 349] on div "❄️ Streak: 0" at bounding box center [705, 381] width 420 height 64
click at [603, 320] on button "Replay" at bounding box center [597, 322] width 204 height 27
click at [599, 320] on button "Replay" at bounding box center [597, 322] width 204 height 27
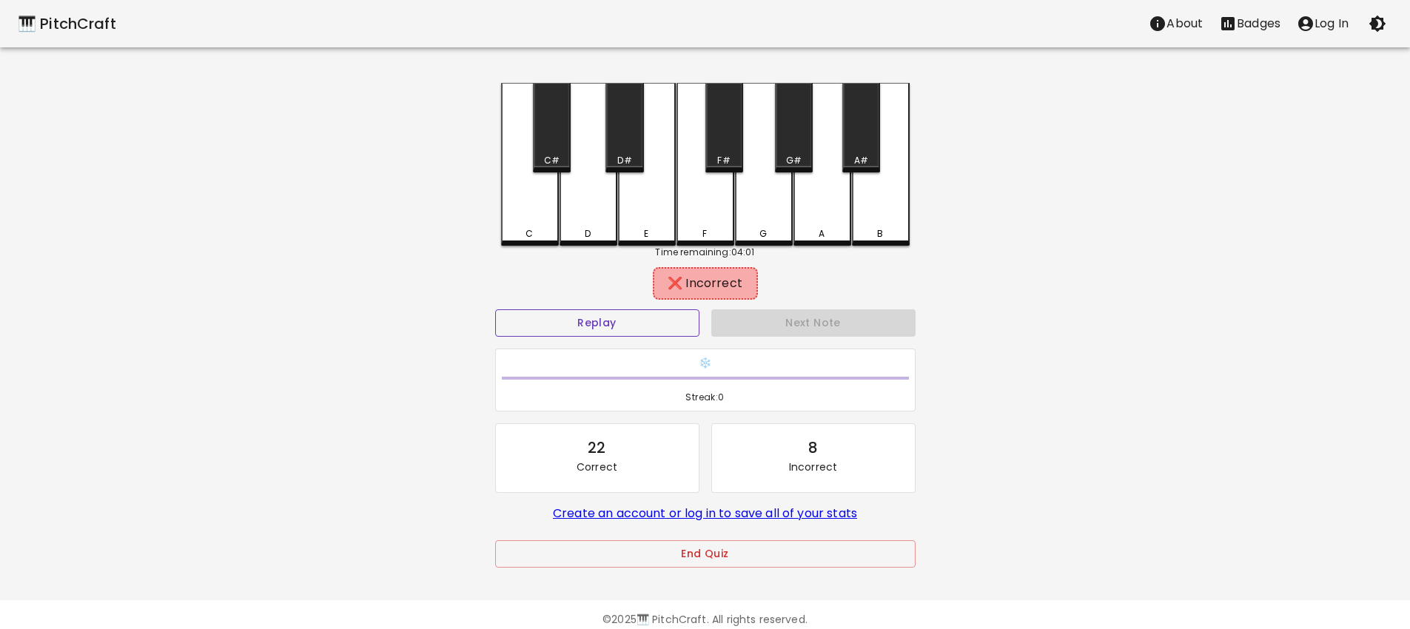
click at [599, 320] on button "Replay" at bounding box center [597, 322] width 204 height 27
click at [682, 178] on div "F" at bounding box center [705, 164] width 58 height 163
click at [609, 198] on div "D" at bounding box center [588, 163] width 58 height 160
click at [571, 192] on div "D" at bounding box center [588, 164] width 58 height 163
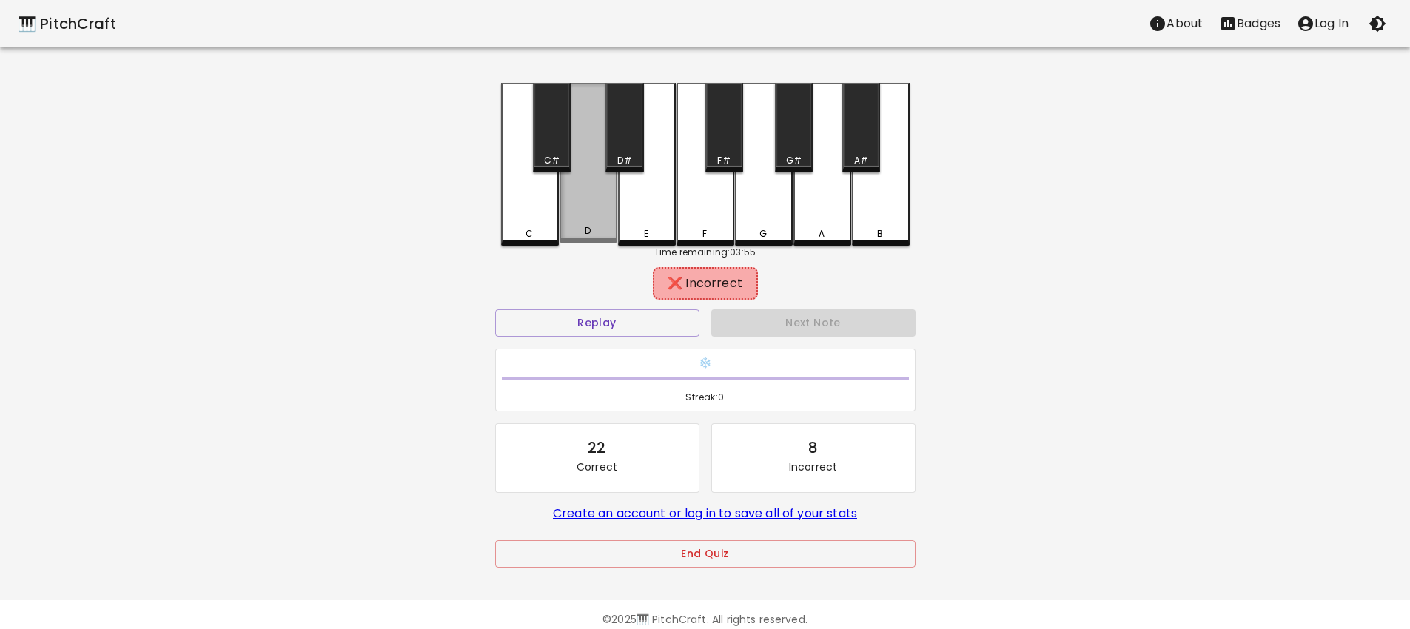
drag, startPoint x: 571, startPoint y: 201, endPoint x: 582, endPoint y: 228, distance: 28.9
click at [582, 225] on div "D" at bounding box center [588, 163] width 58 height 160
